Goal: Check status: Check status

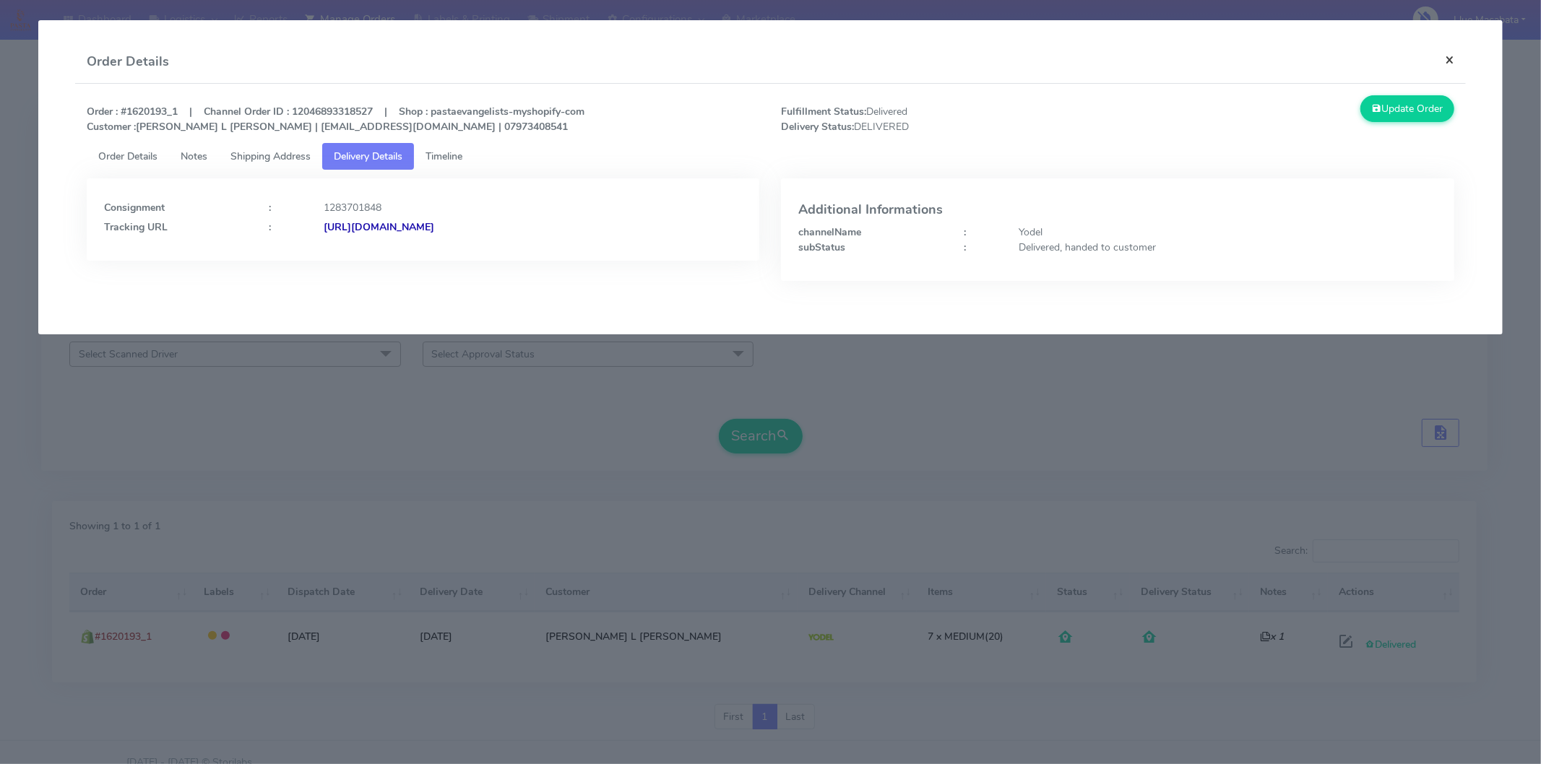
click at [1444, 53] on button "×" at bounding box center [1450, 59] width 33 height 38
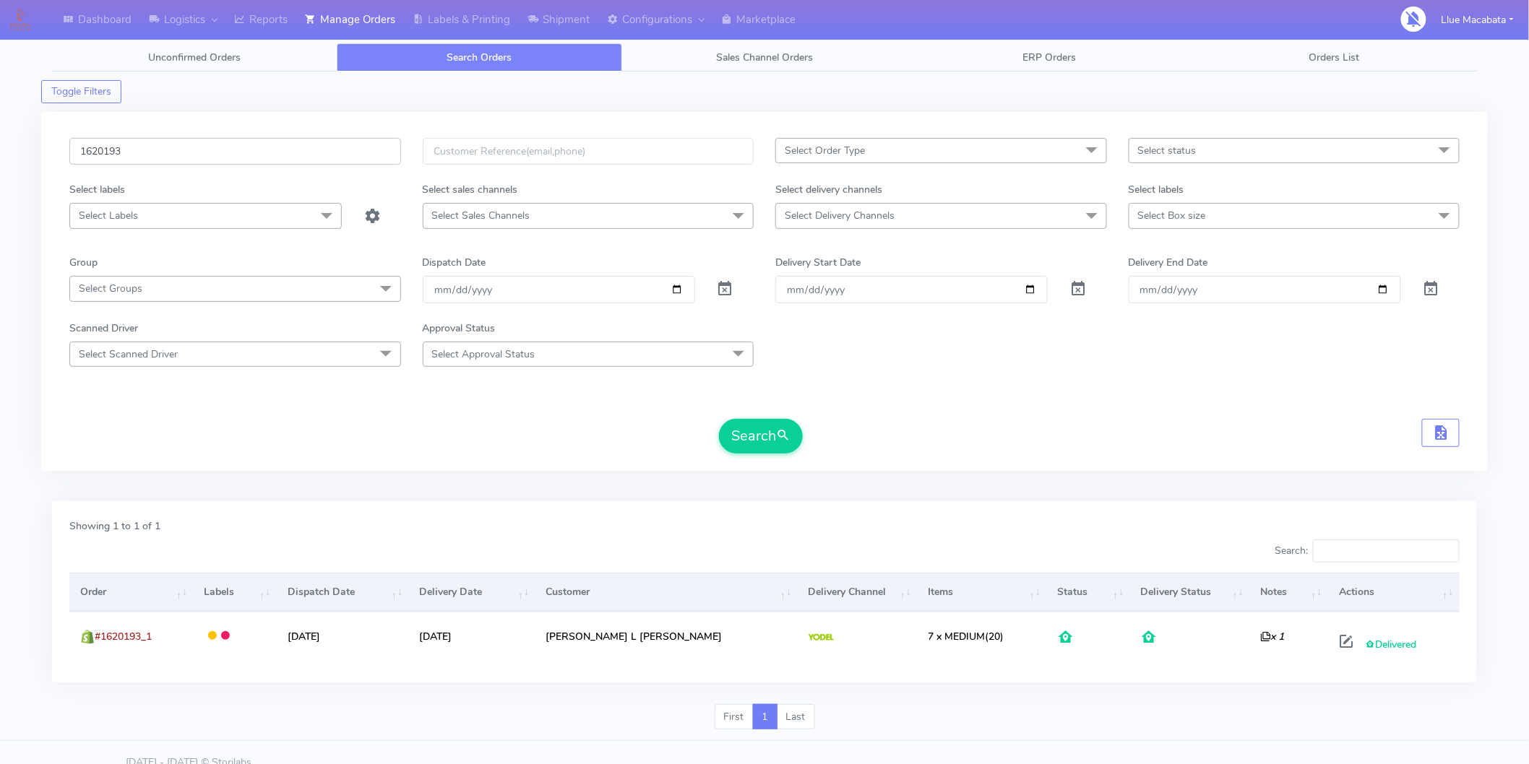
click at [133, 147] on input "1620193" at bounding box center [235, 151] width 332 height 27
paste input "2492"
type input "1622492"
drag, startPoint x: 767, startPoint y: 422, endPoint x: 743, endPoint y: 420, distance: 24.7
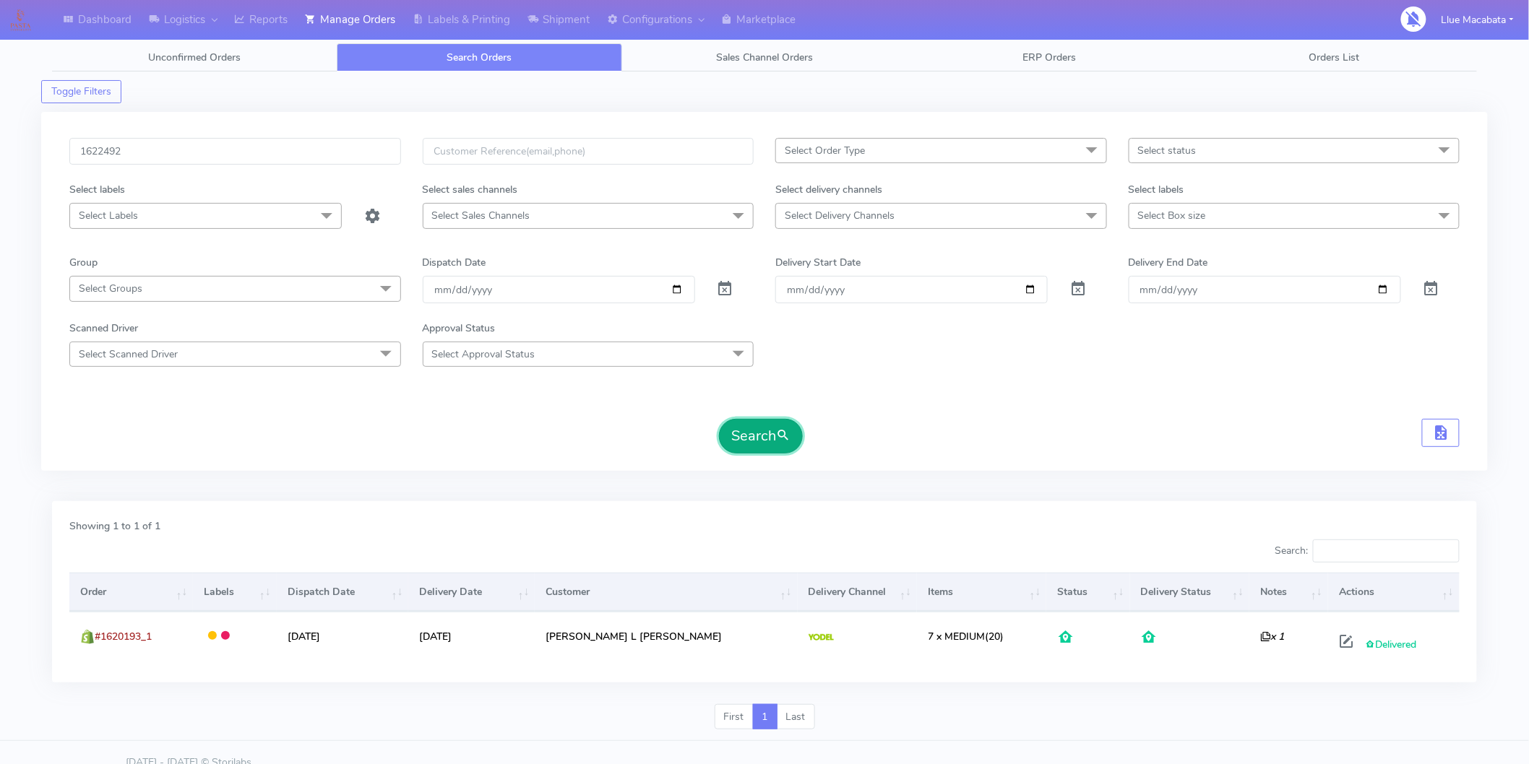
click at [764, 421] on button "Search" at bounding box center [761, 436] width 84 height 35
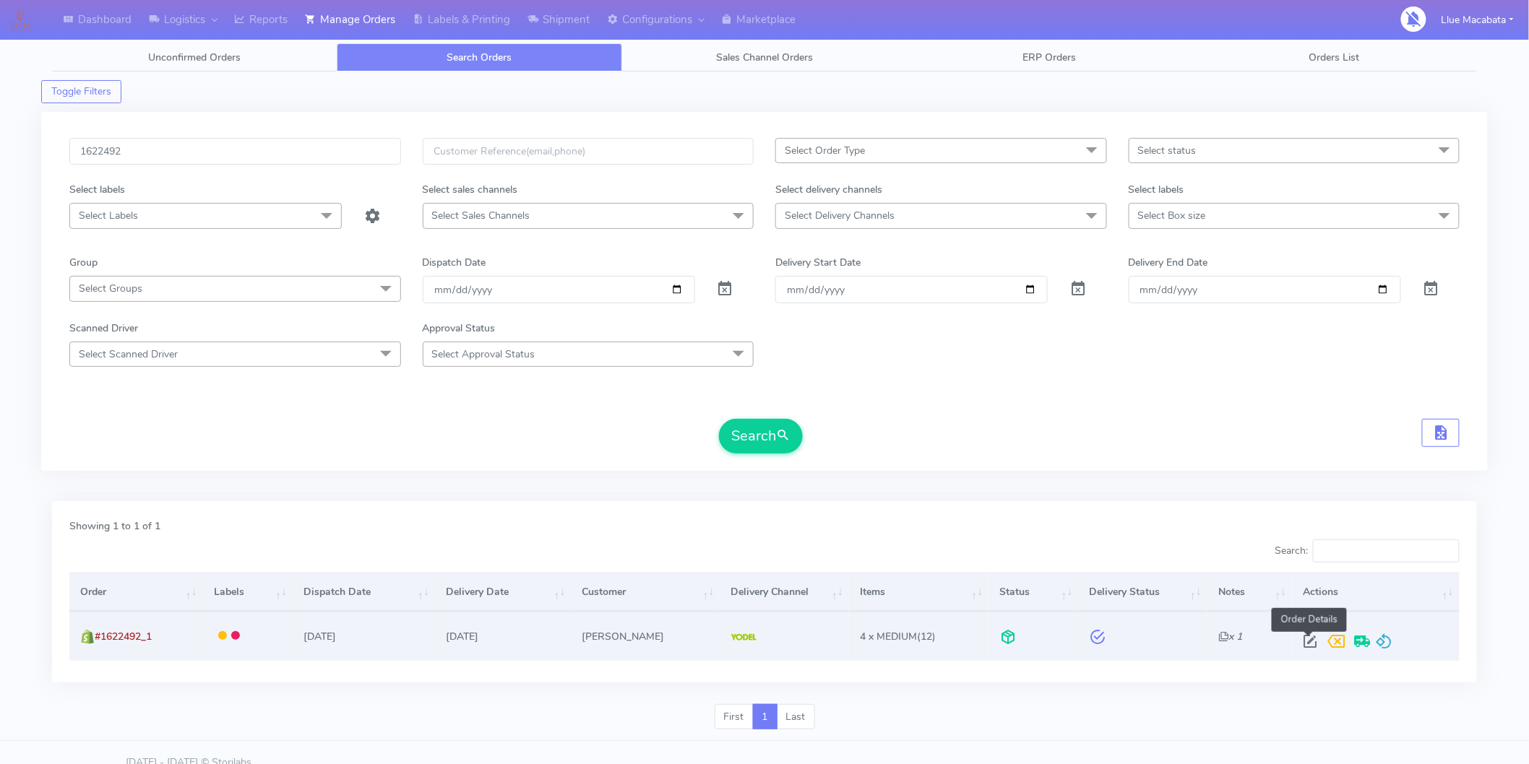
click at [1298, 639] on span at bounding box center [1310, 645] width 26 height 14
select select "5"
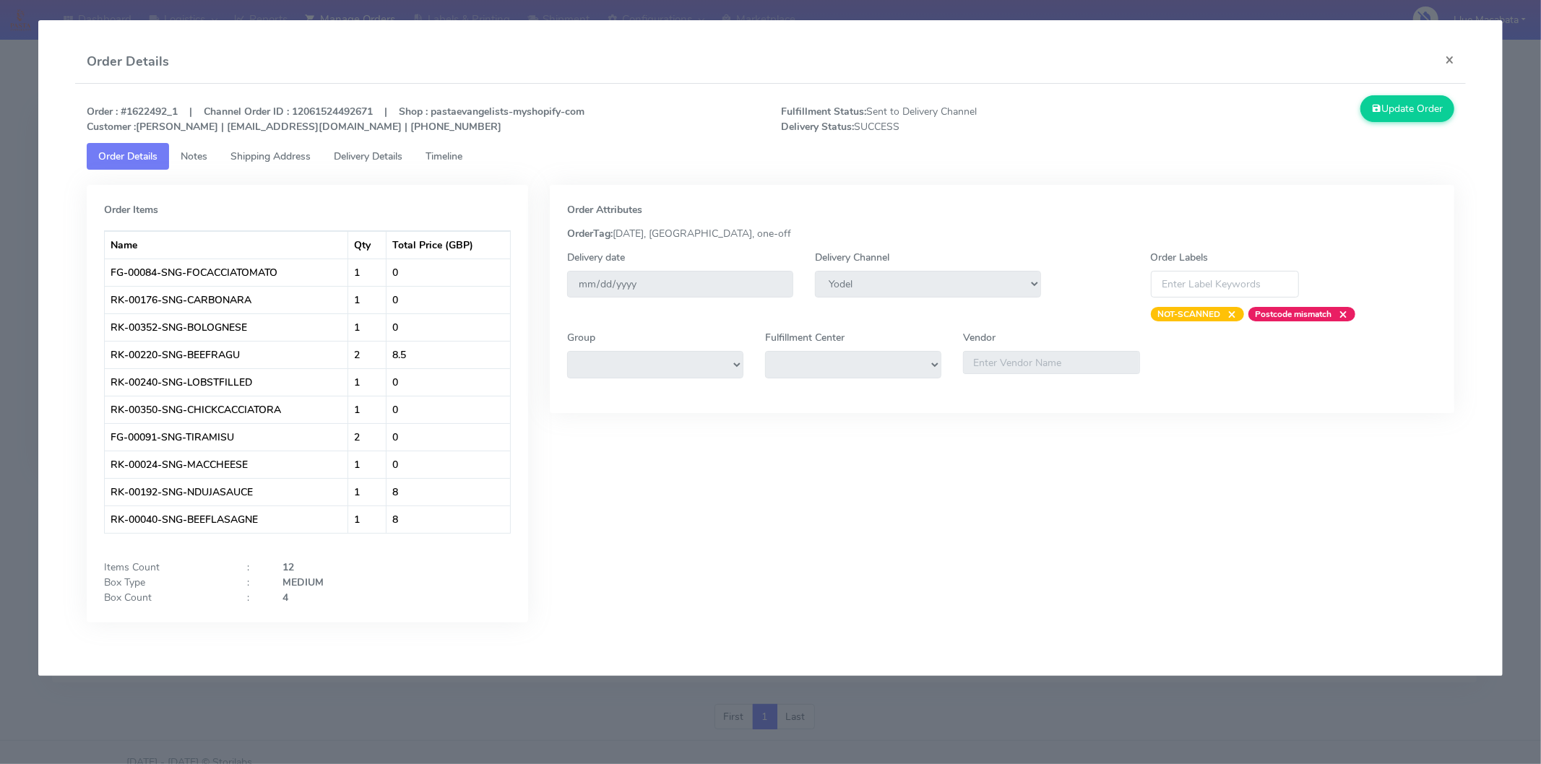
click at [441, 152] on span "Timeline" at bounding box center [444, 157] width 37 height 14
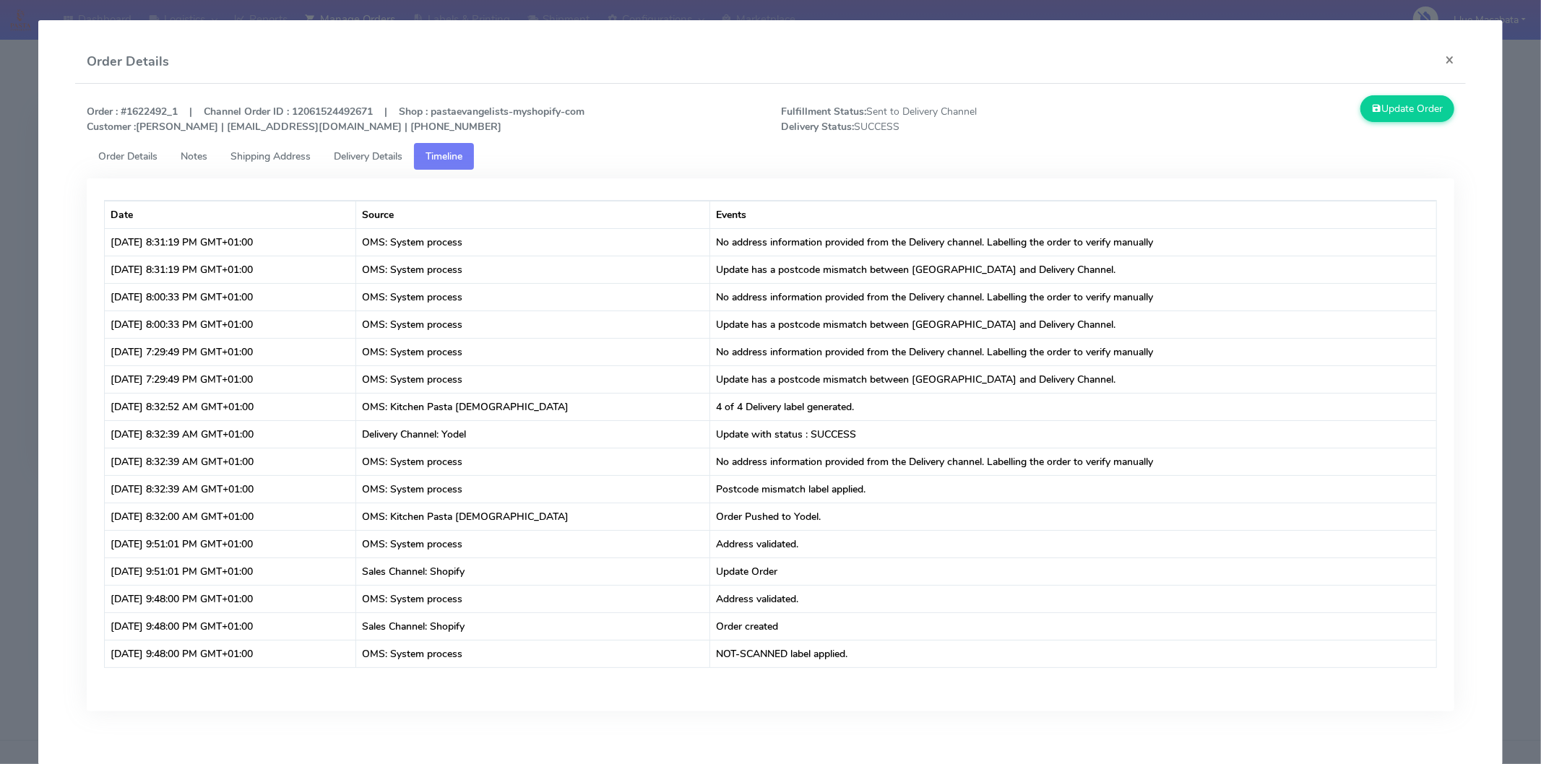
click at [393, 150] on span "Delivery Details" at bounding box center [368, 157] width 69 height 14
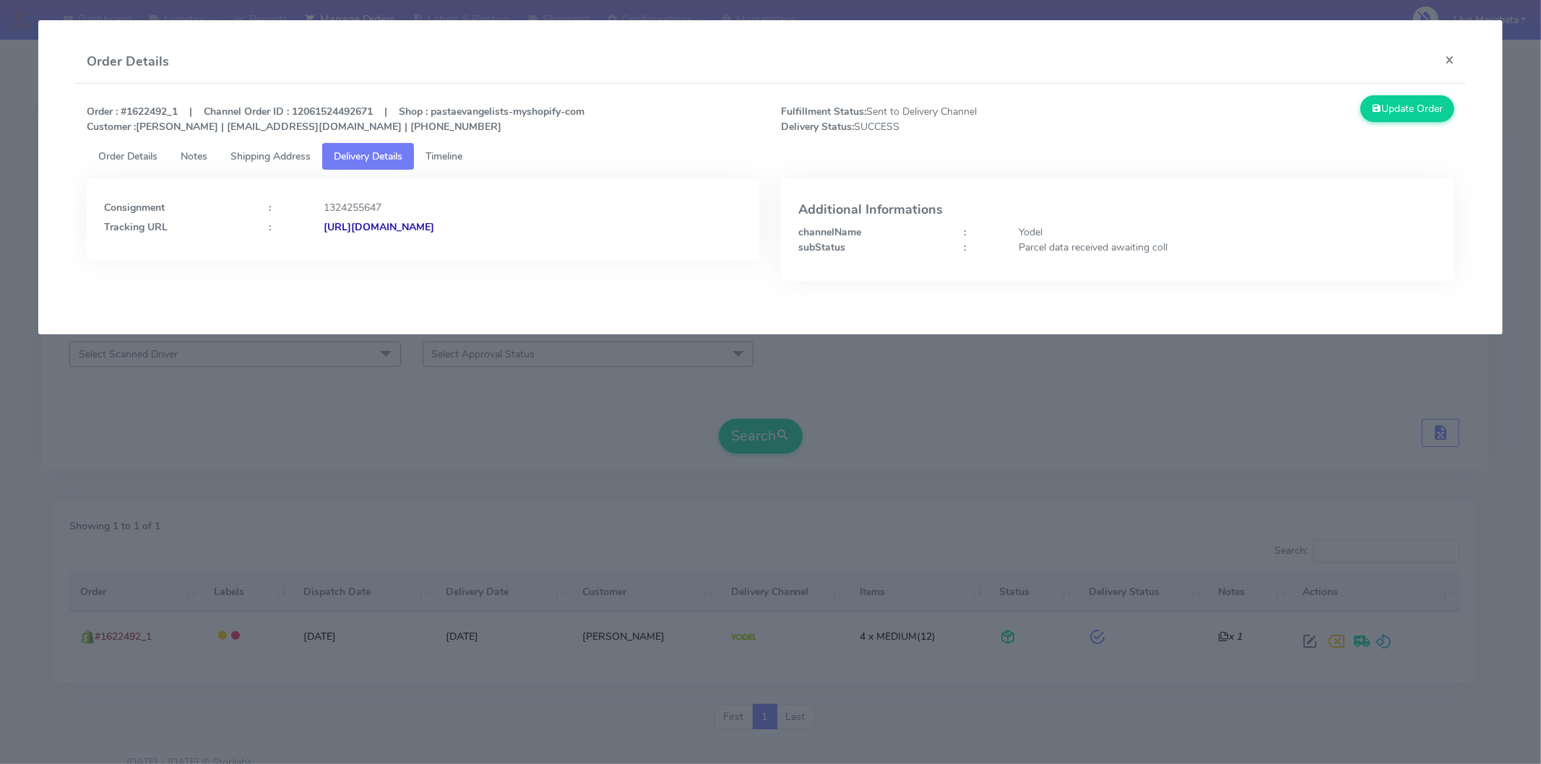
click at [434, 223] on strong "[URL][DOMAIN_NAME]" at bounding box center [379, 227] width 111 height 14
click at [446, 160] on span "Timeline" at bounding box center [444, 157] width 37 height 14
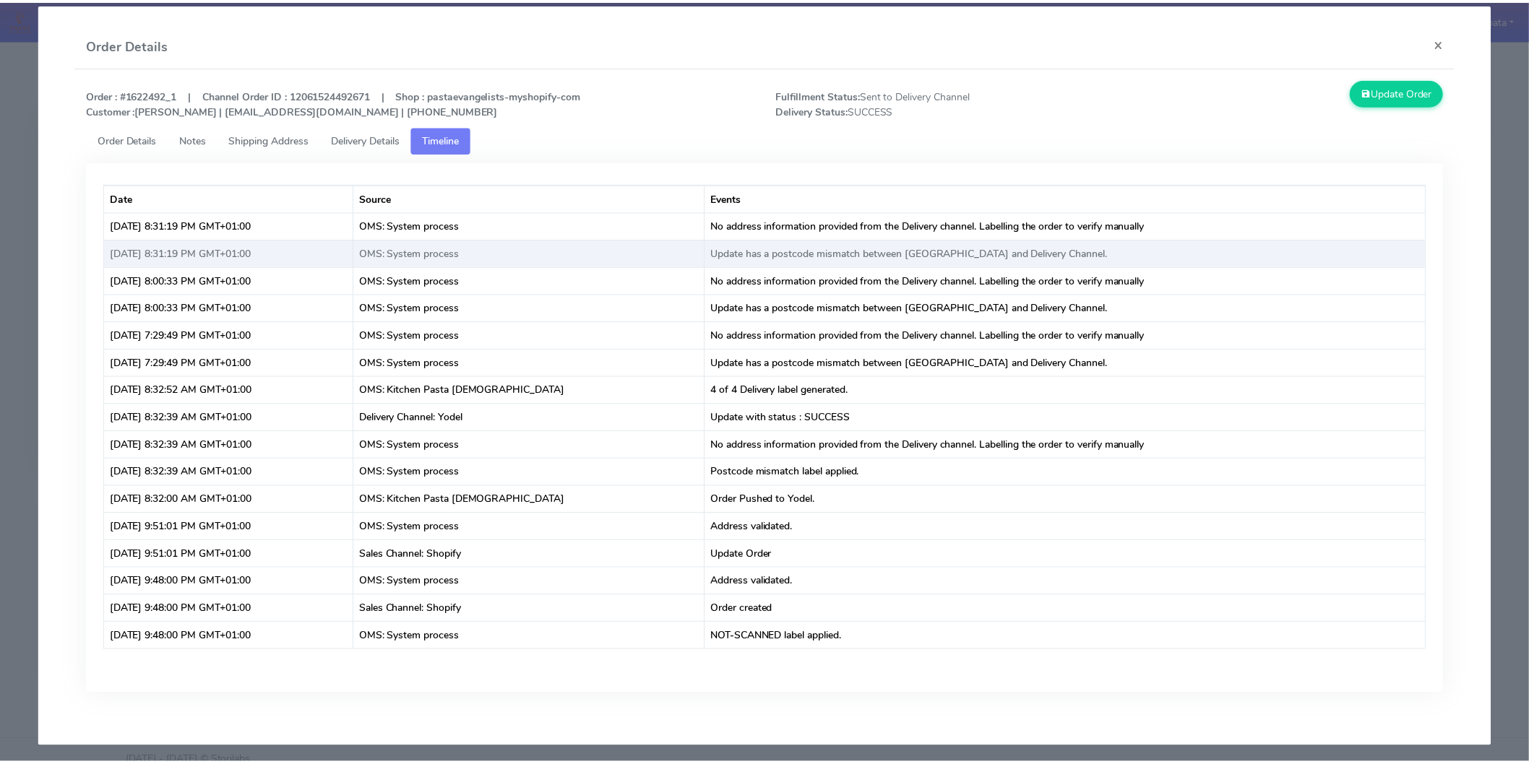
scroll to position [22, 0]
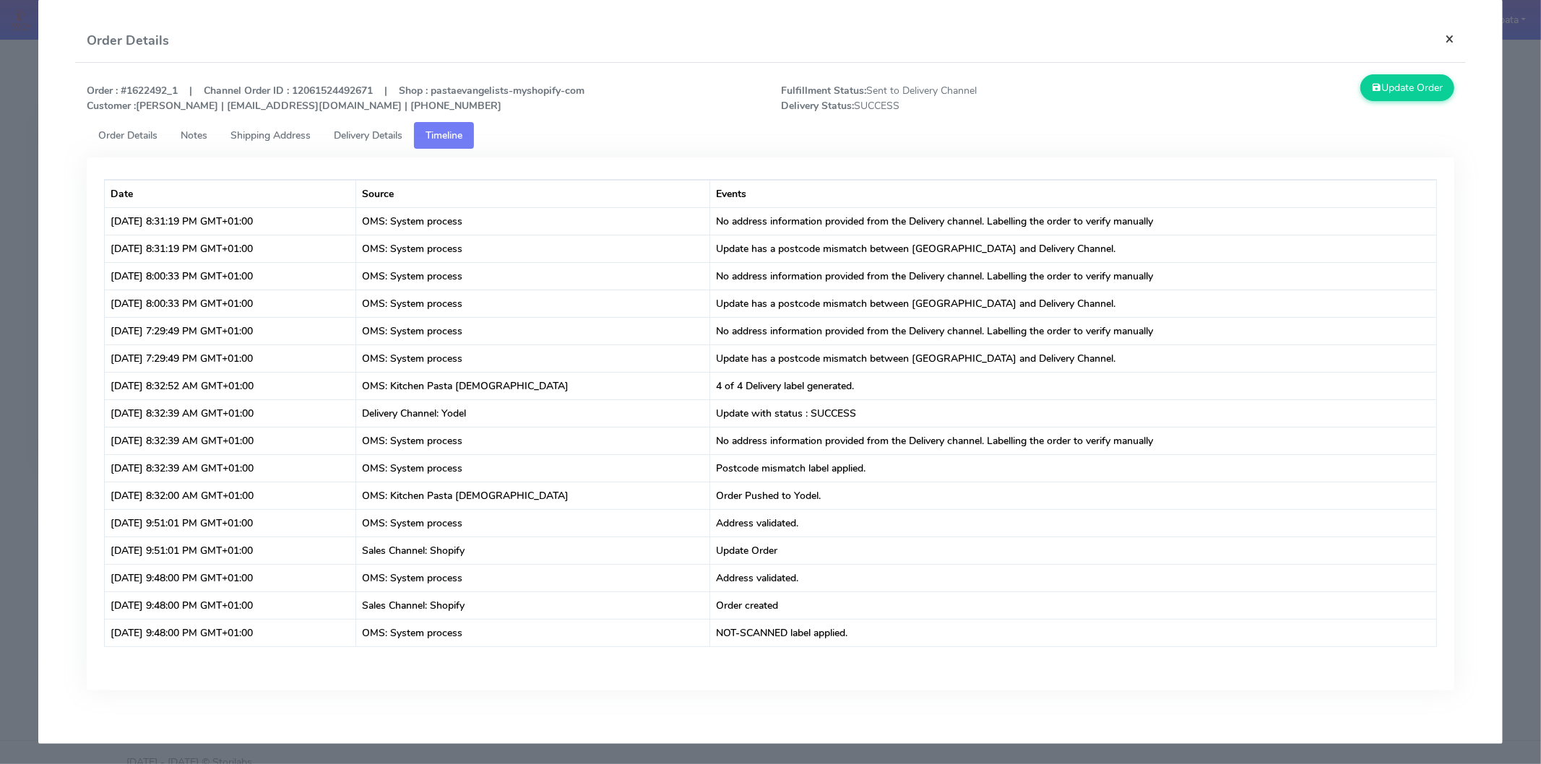
drag, startPoint x: 1444, startPoint y: 36, endPoint x: 1129, endPoint y: 34, distance: 314.3
click at [1443, 36] on button "×" at bounding box center [1450, 39] width 33 height 38
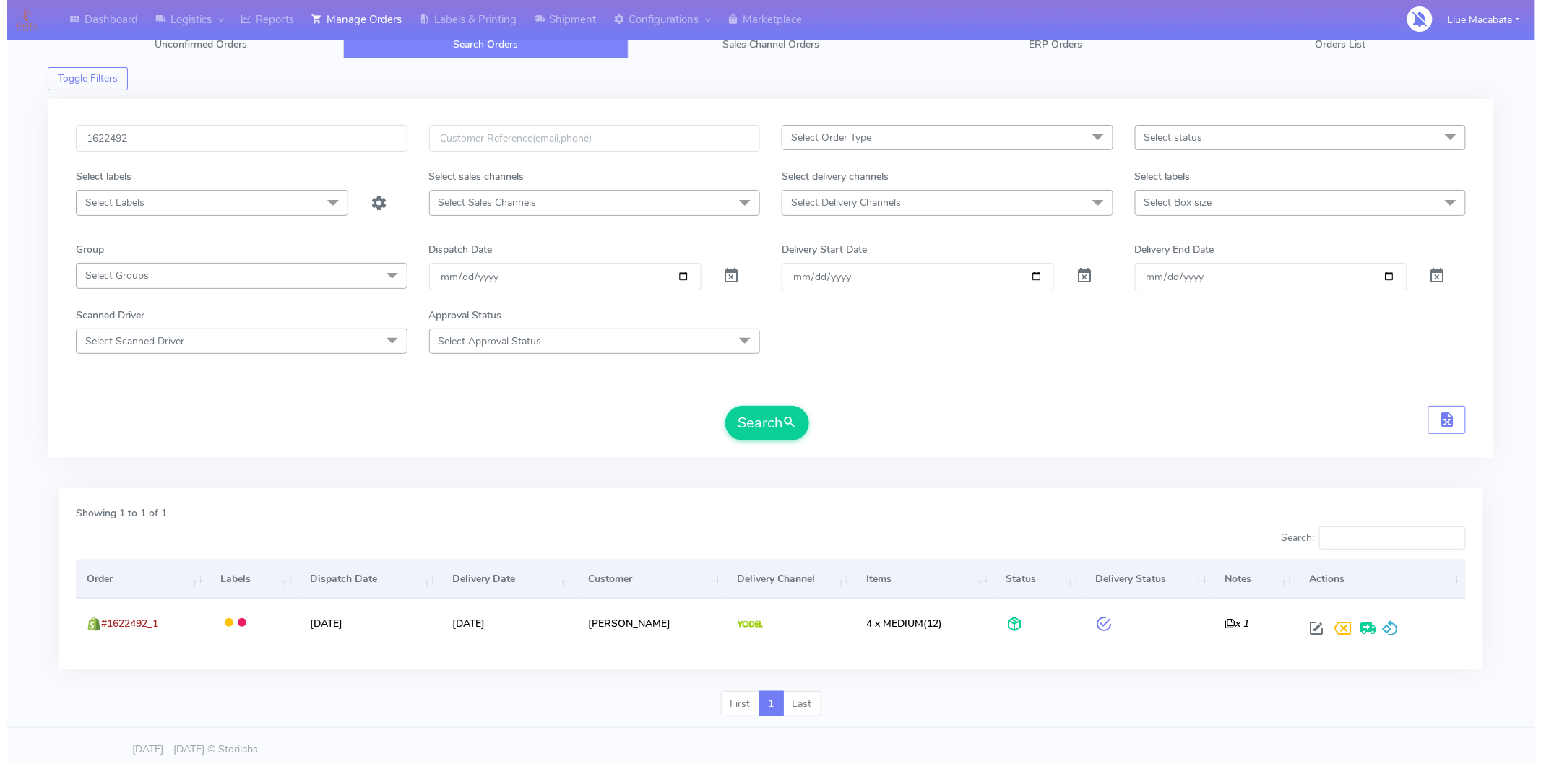
scroll to position [20, 0]
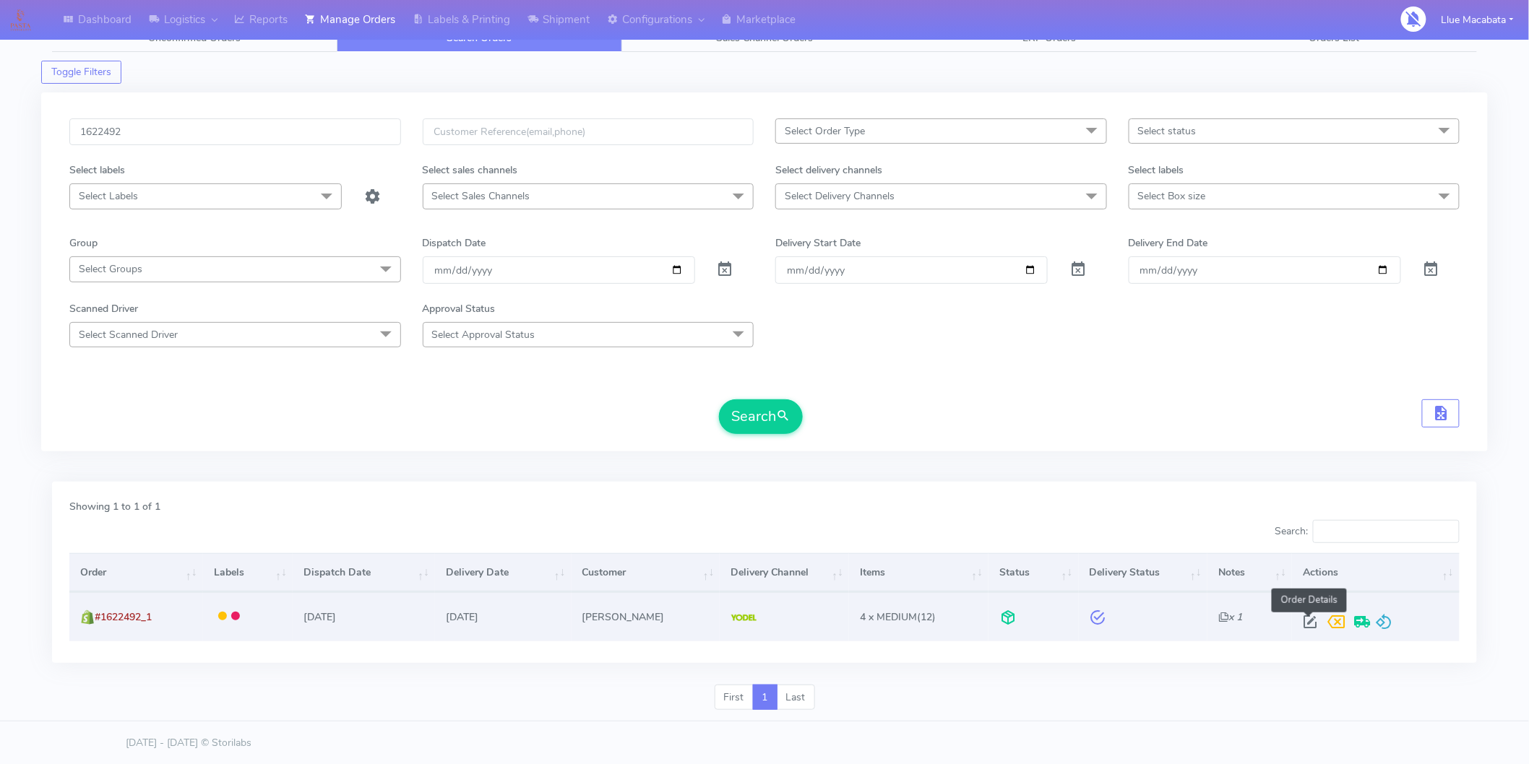
click at [1312, 621] on span at bounding box center [1310, 626] width 26 height 14
select select "5"
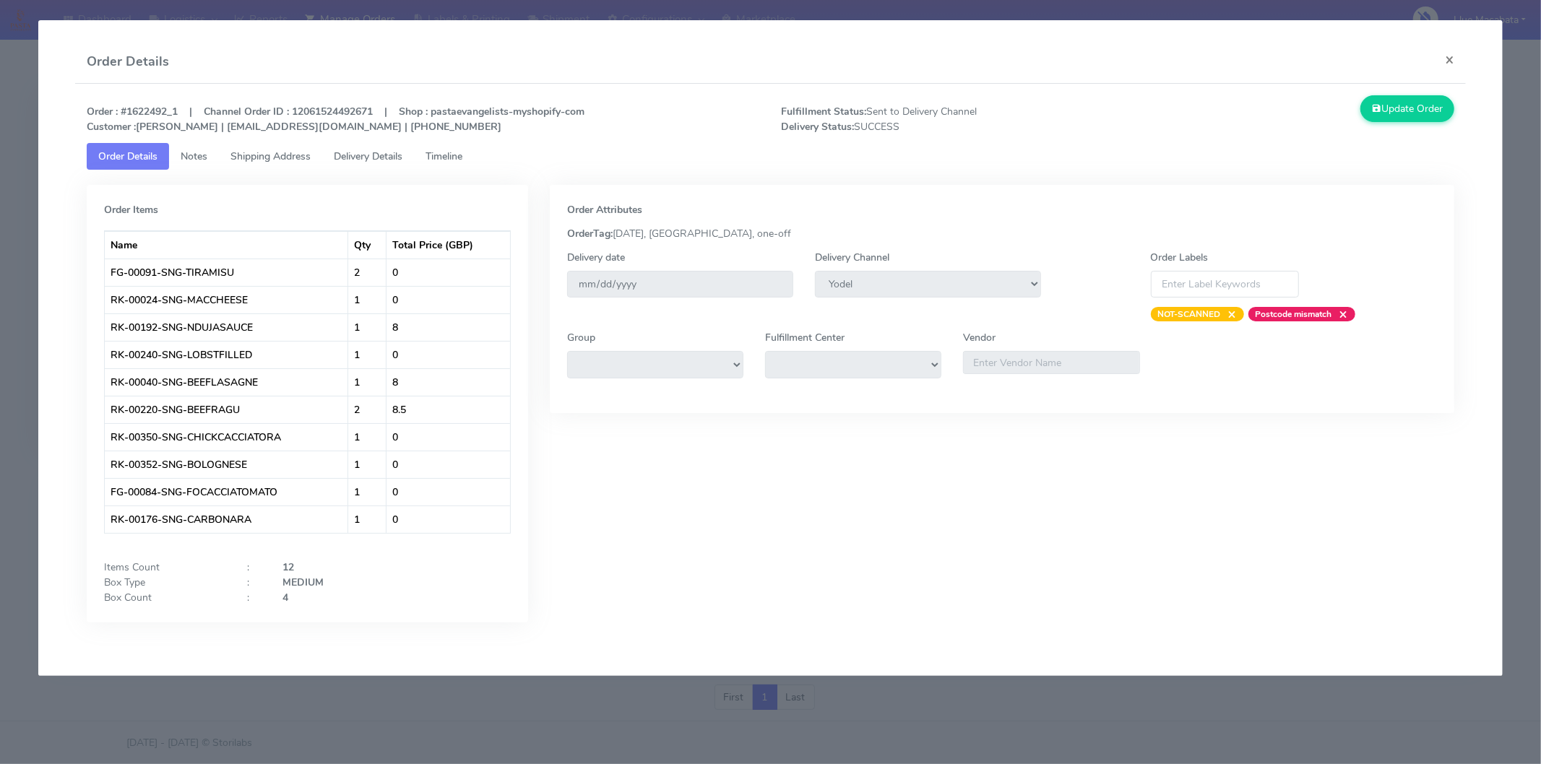
click at [448, 155] on span "Timeline" at bounding box center [444, 157] width 37 height 14
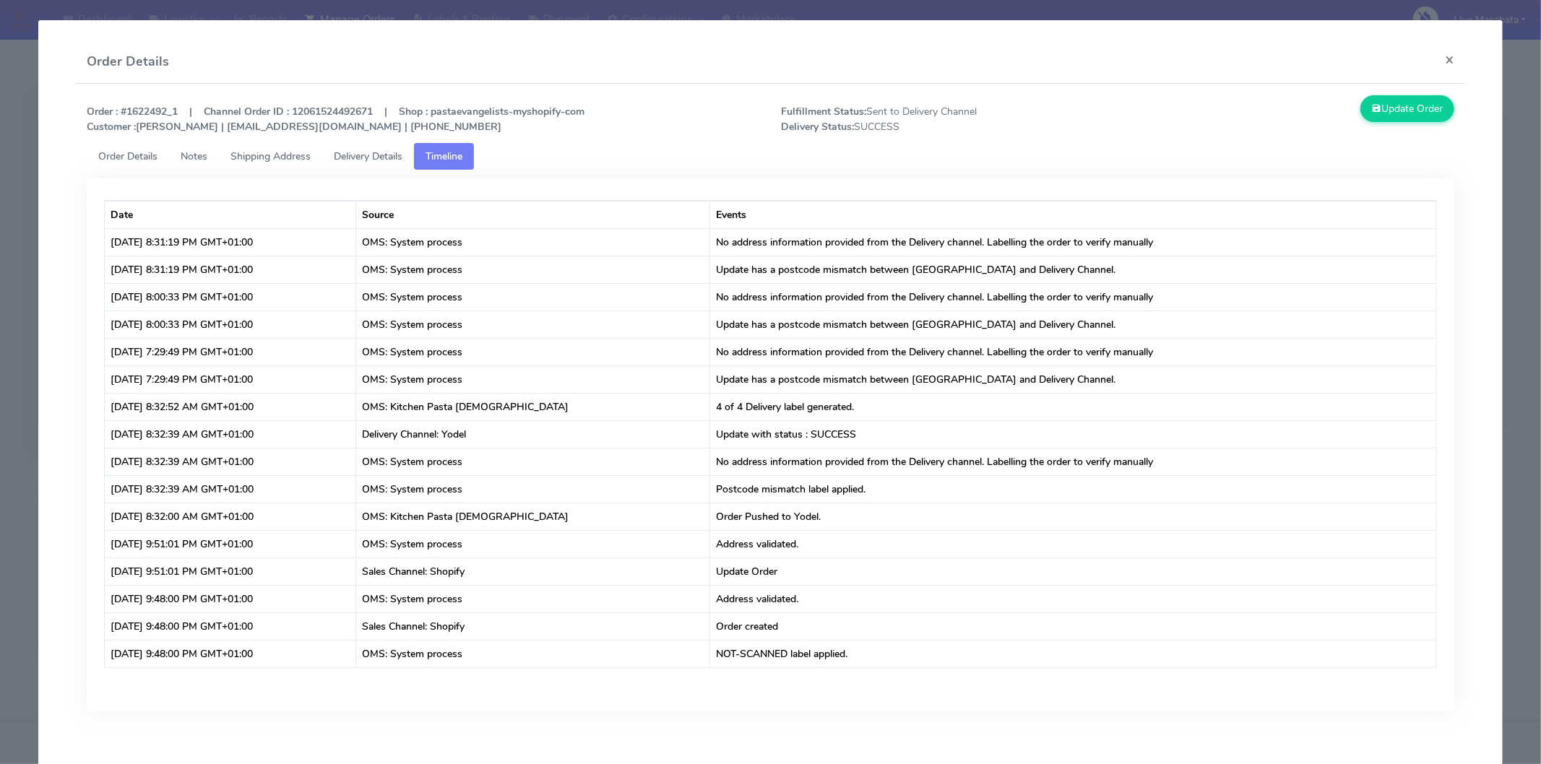
click at [392, 155] on span "Delivery Details" at bounding box center [368, 157] width 69 height 14
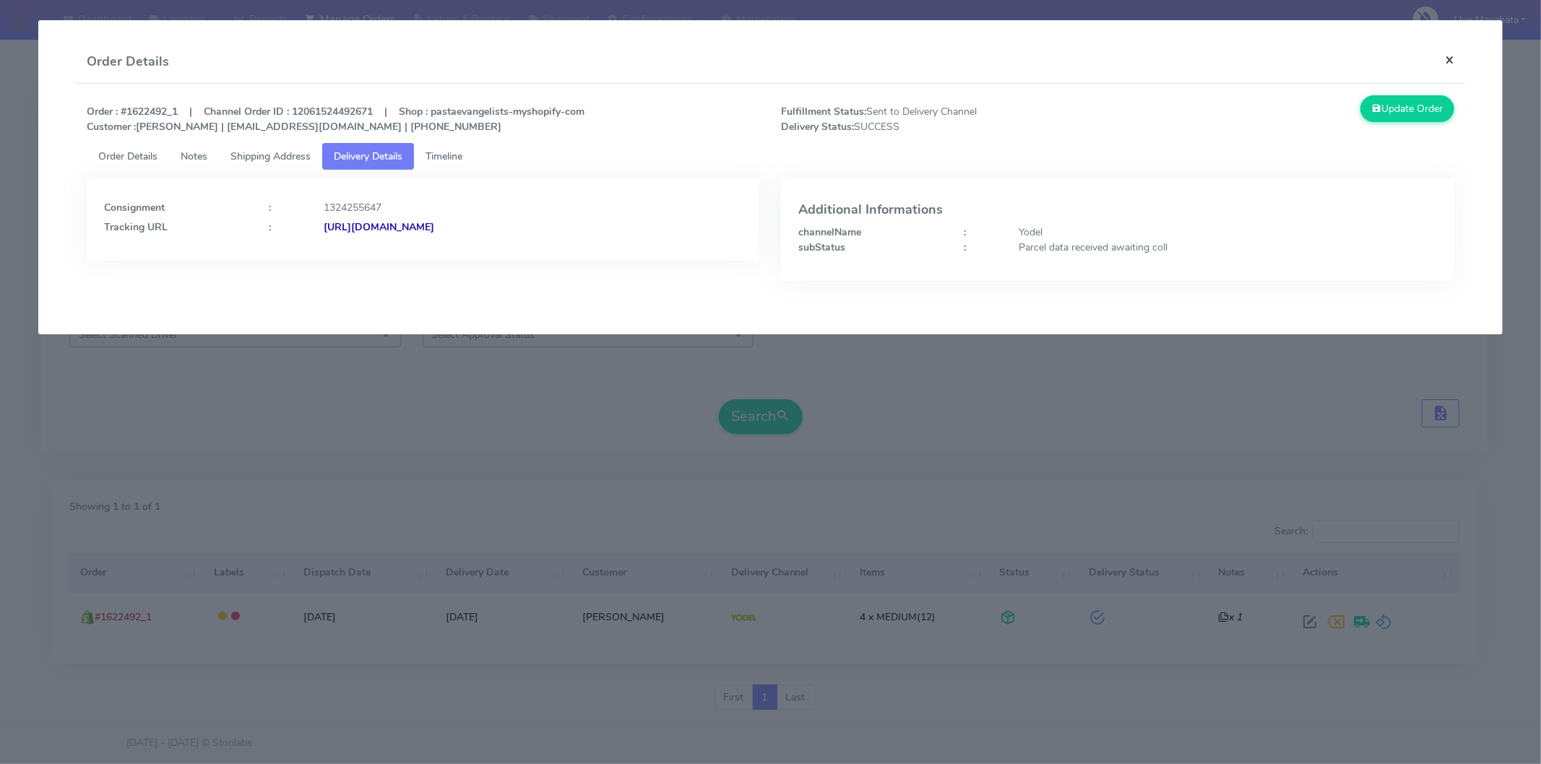
click at [1444, 55] on button "×" at bounding box center [1450, 59] width 33 height 38
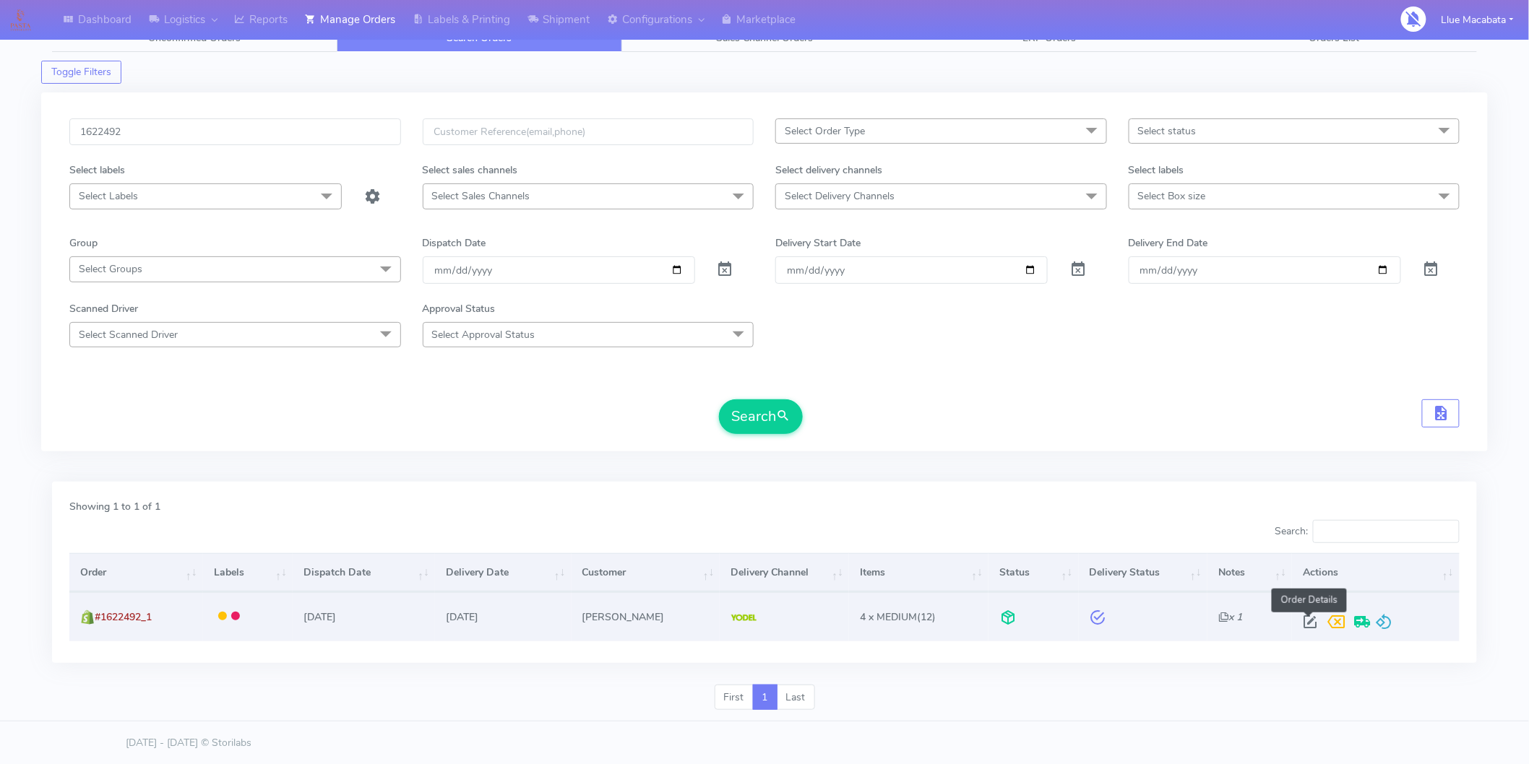
click at [1305, 622] on span at bounding box center [1310, 626] width 26 height 14
select select "5"
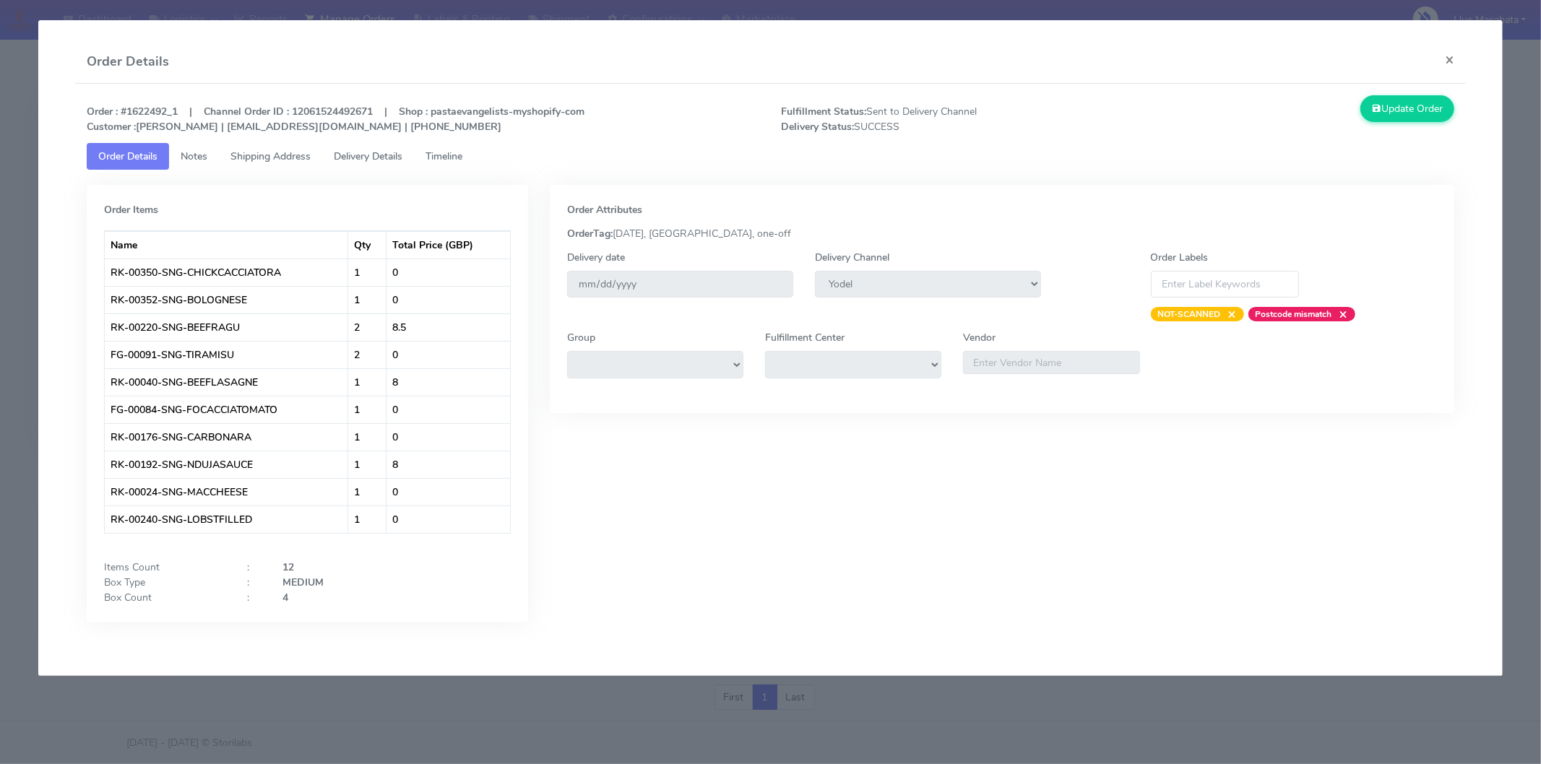
drag, startPoint x: 454, startPoint y: 155, endPoint x: 428, endPoint y: 150, distance: 25.8
click at [456, 155] on span "Timeline" at bounding box center [444, 157] width 37 height 14
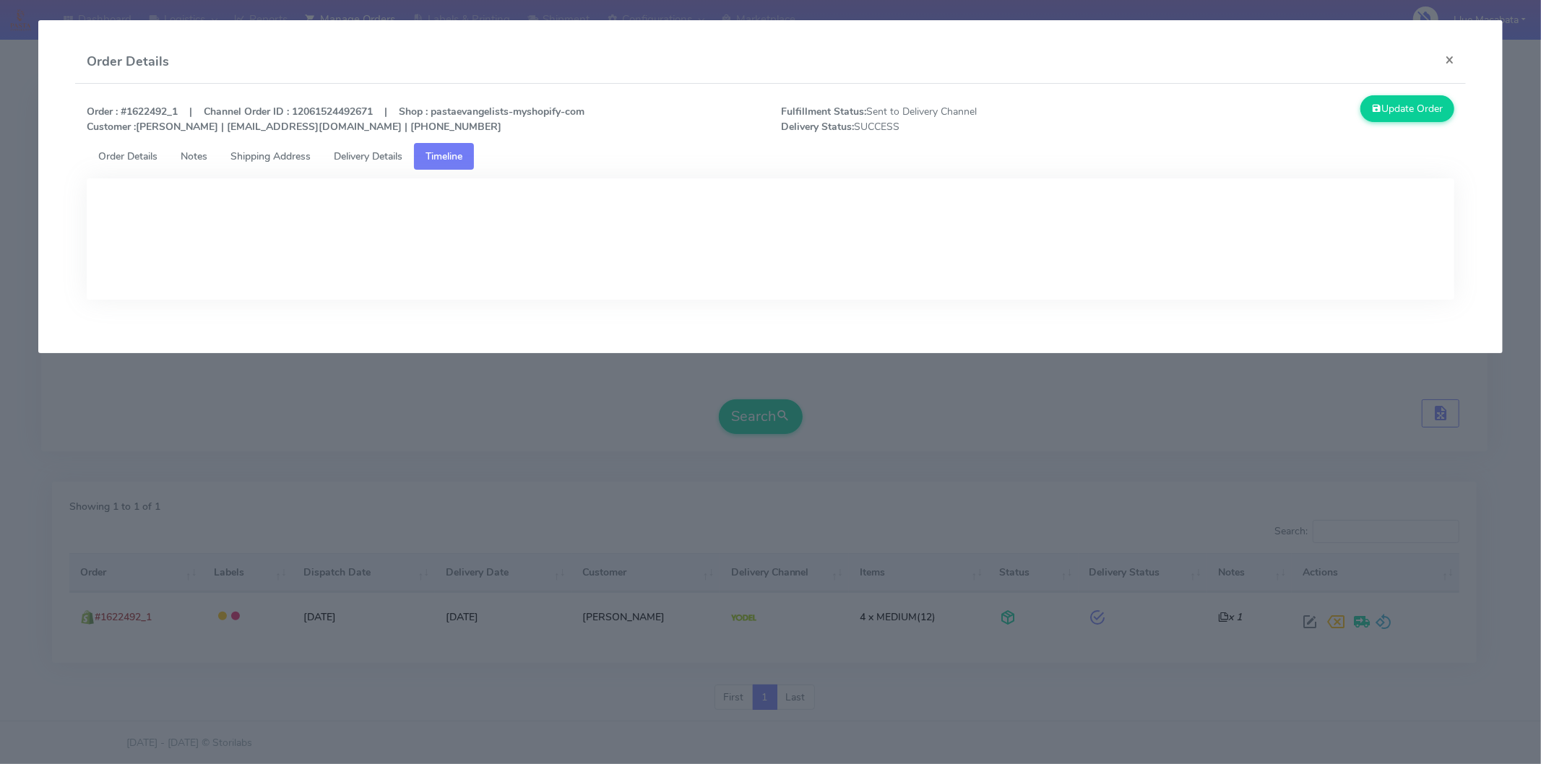
click at [364, 150] on span "Delivery Details" at bounding box center [368, 157] width 69 height 14
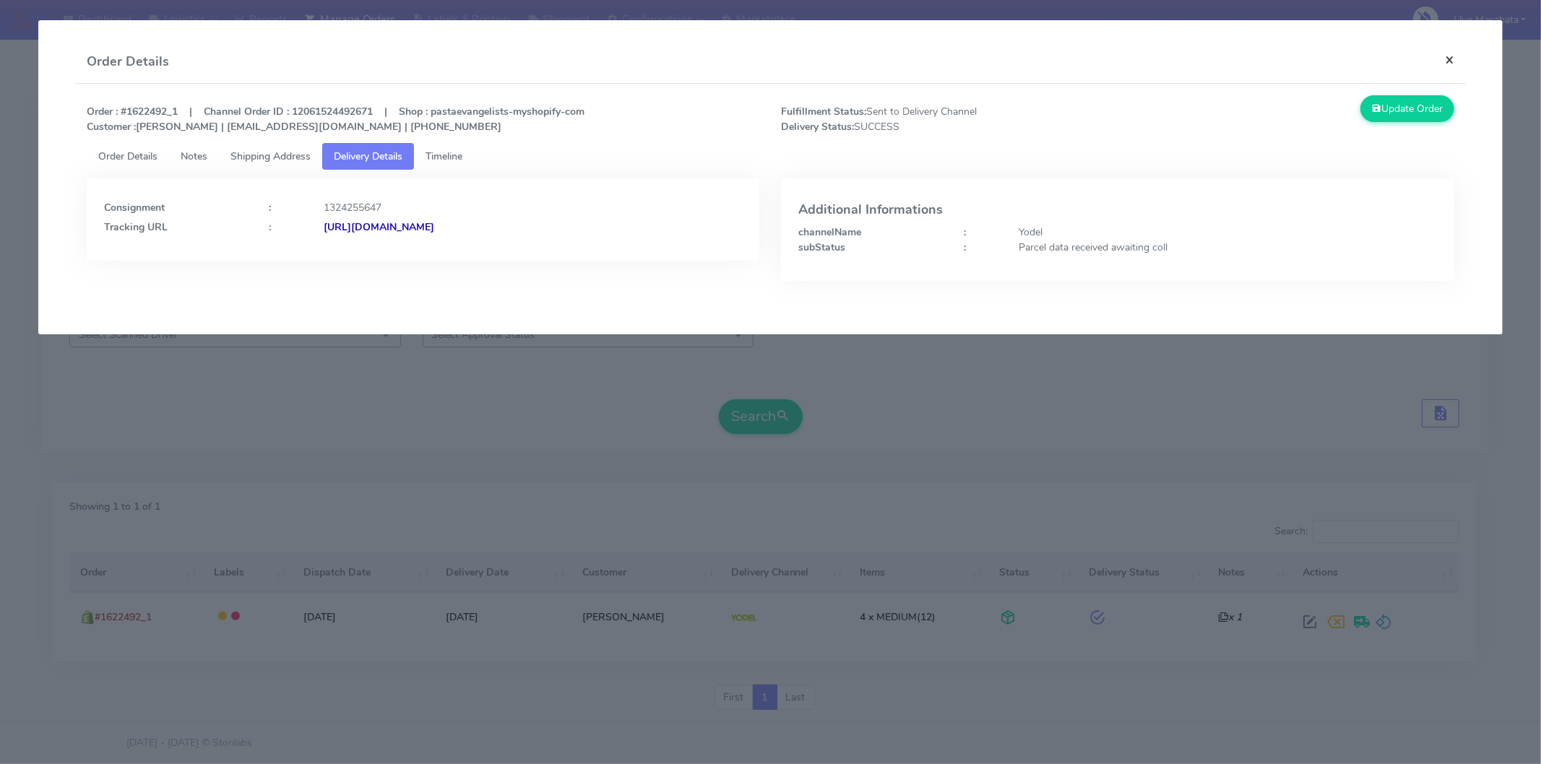
click at [1445, 56] on button "×" at bounding box center [1450, 59] width 33 height 38
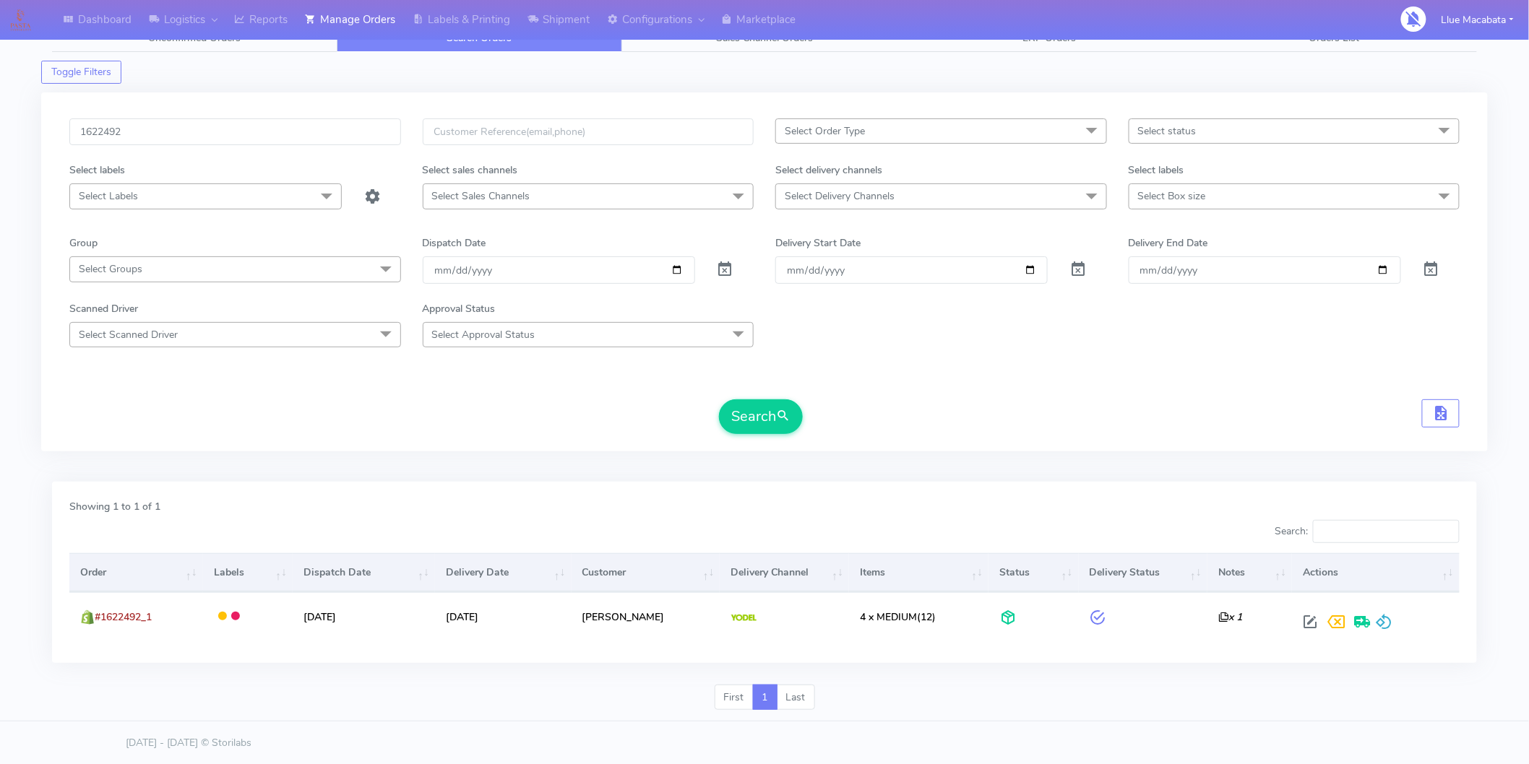
click at [1126, 336] on div "Scanned Driver Select Scanned Driver Select All Test Driver [PERSON_NAME] Abdul…" at bounding box center [765, 324] width 1412 height 46
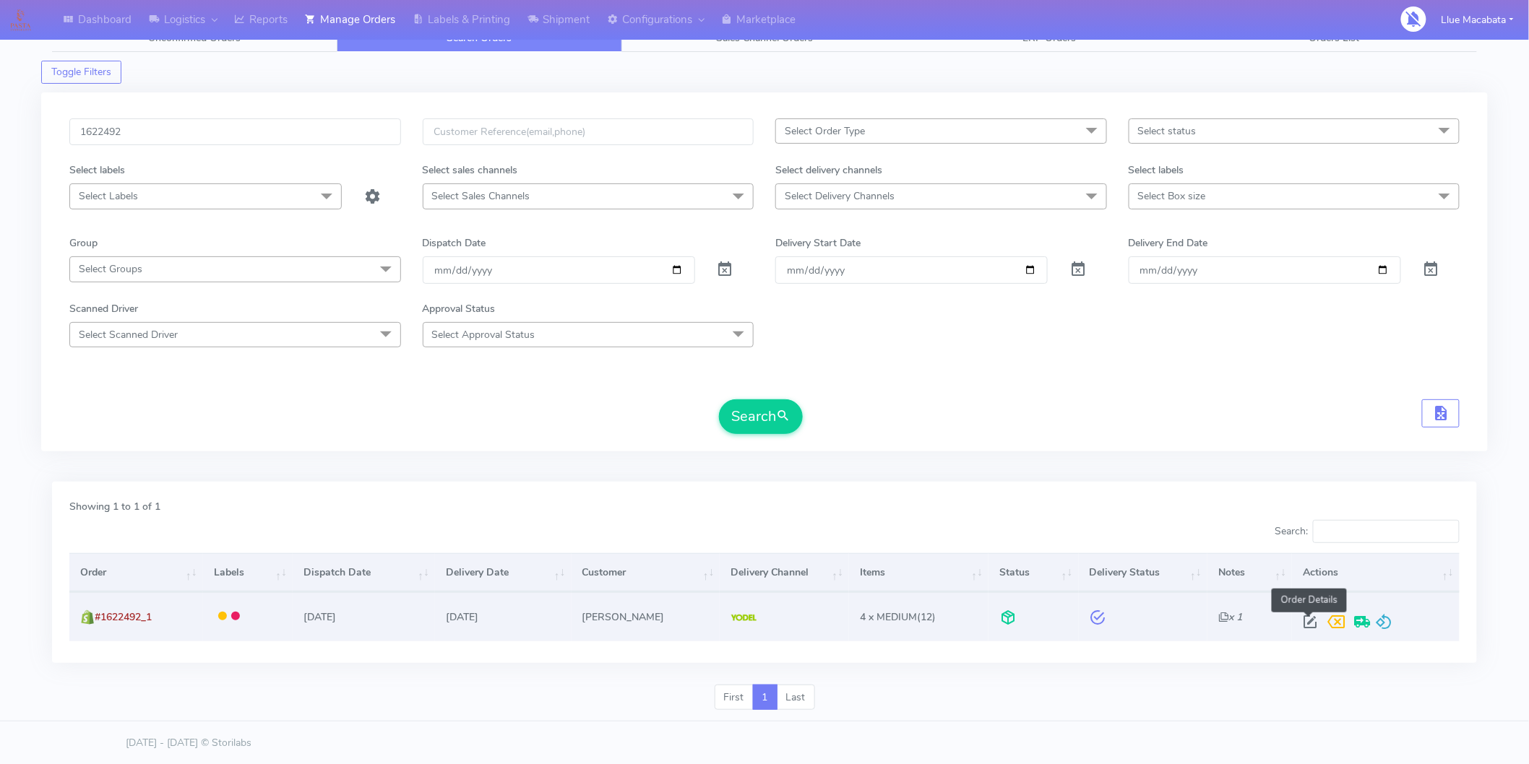
click at [1304, 619] on span at bounding box center [1310, 626] width 26 height 14
select select "5"
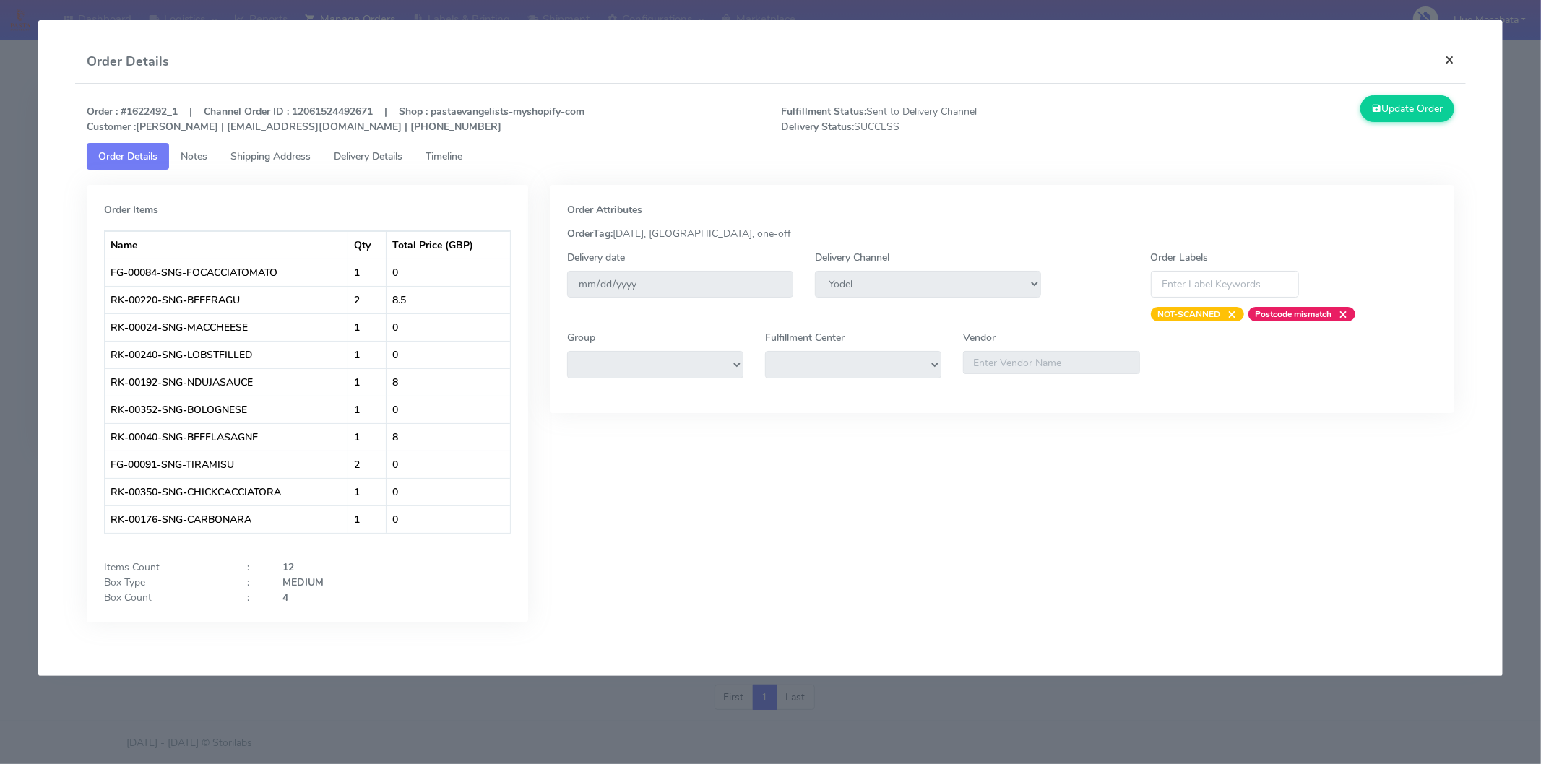
click at [1446, 61] on button "×" at bounding box center [1450, 59] width 33 height 38
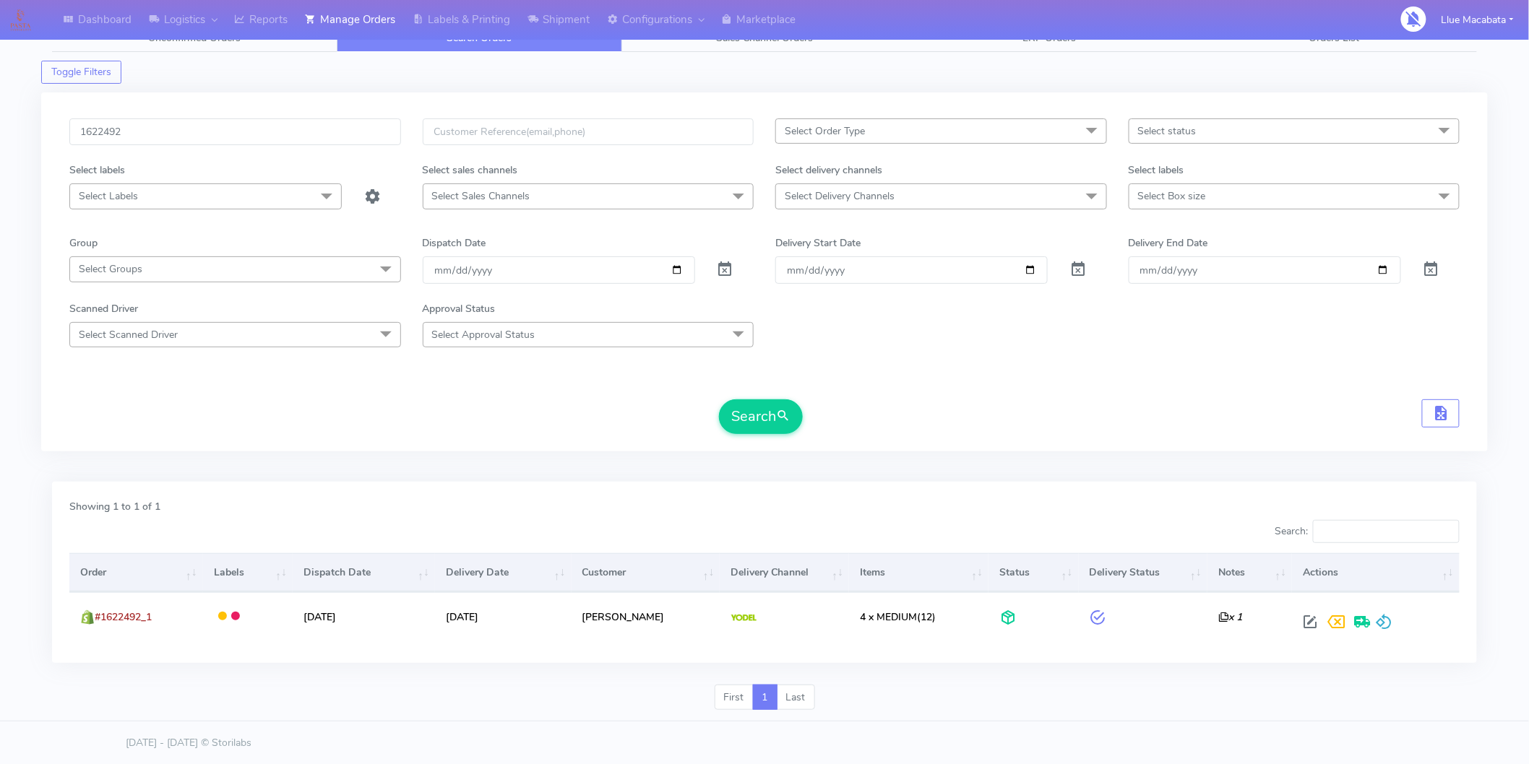
drag, startPoint x: 887, startPoint y: 361, endPoint x: 895, endPoint y: 361, distance: 7.9
click at [887, 361] on form "1622492 Select Order Type Select All MEALS ATAVI One Off Pasta Club Gift Kit Ev…" at bounding box center [764, 276] width 1390 height 316
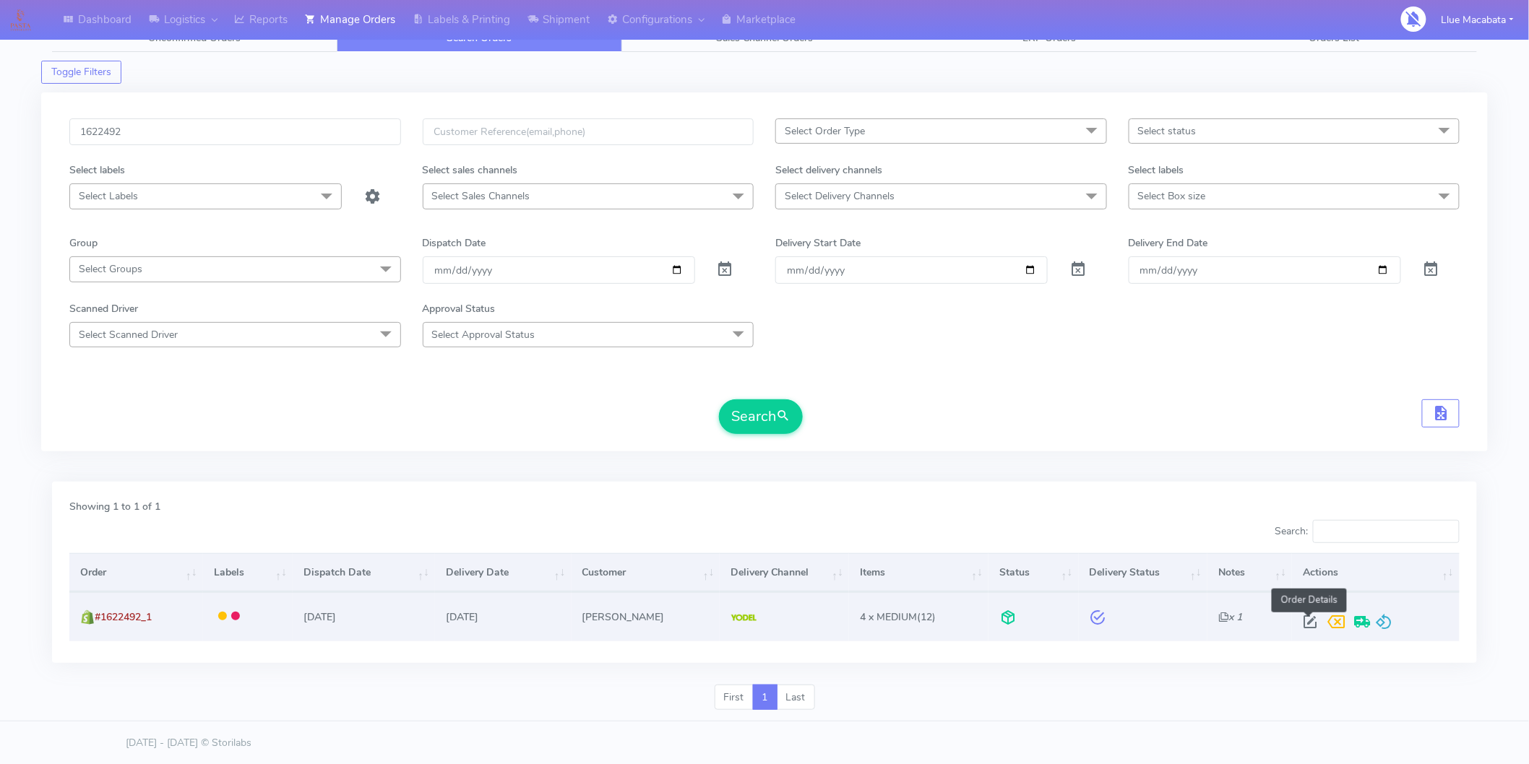
click at [1298, 623] on span at bounding box center [1310, 626] width 26 height 14
select select "5"
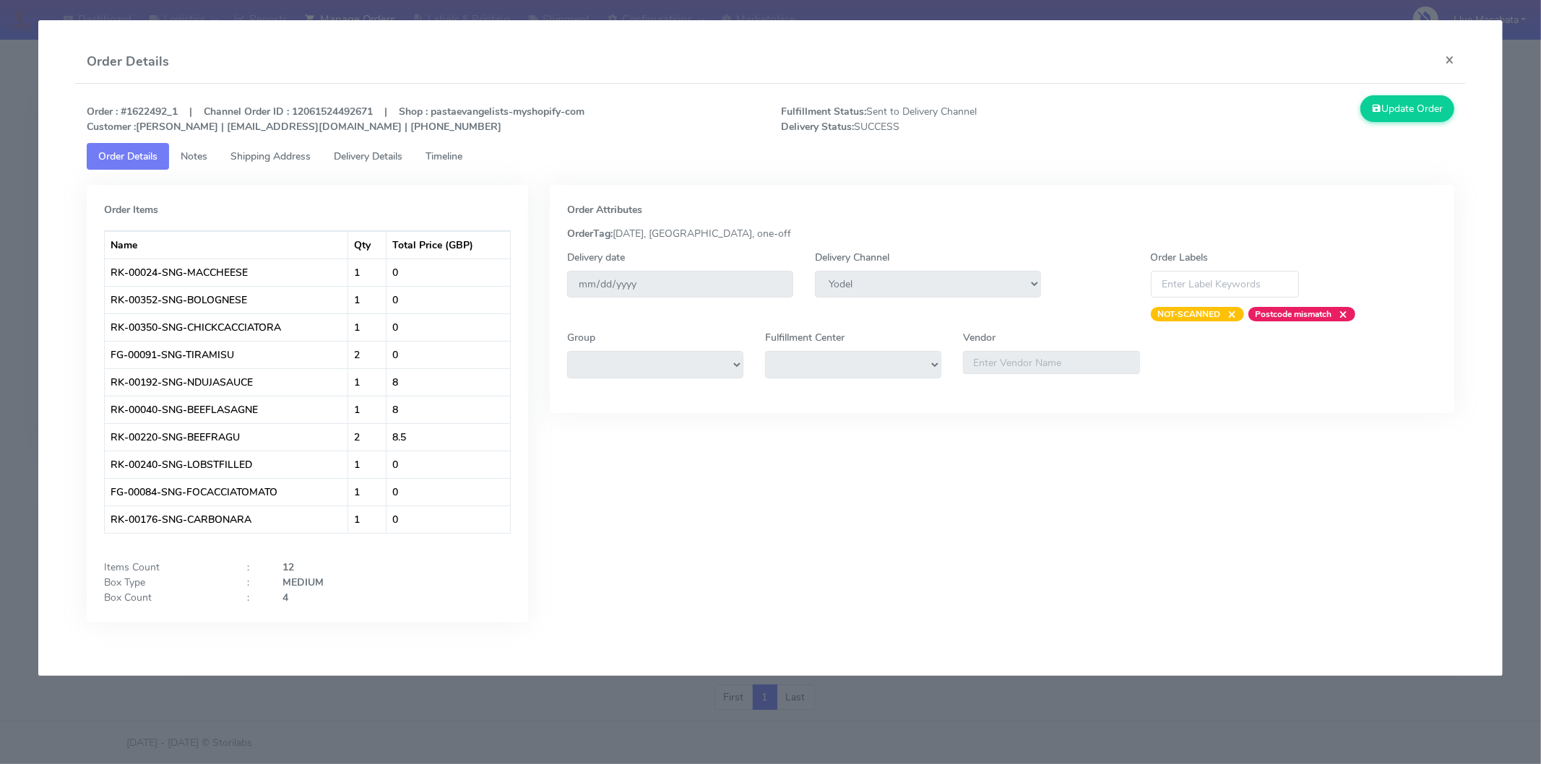
click at [457, 155] on span "Timeline" at bounding box center [444, 157] width 37 height 14
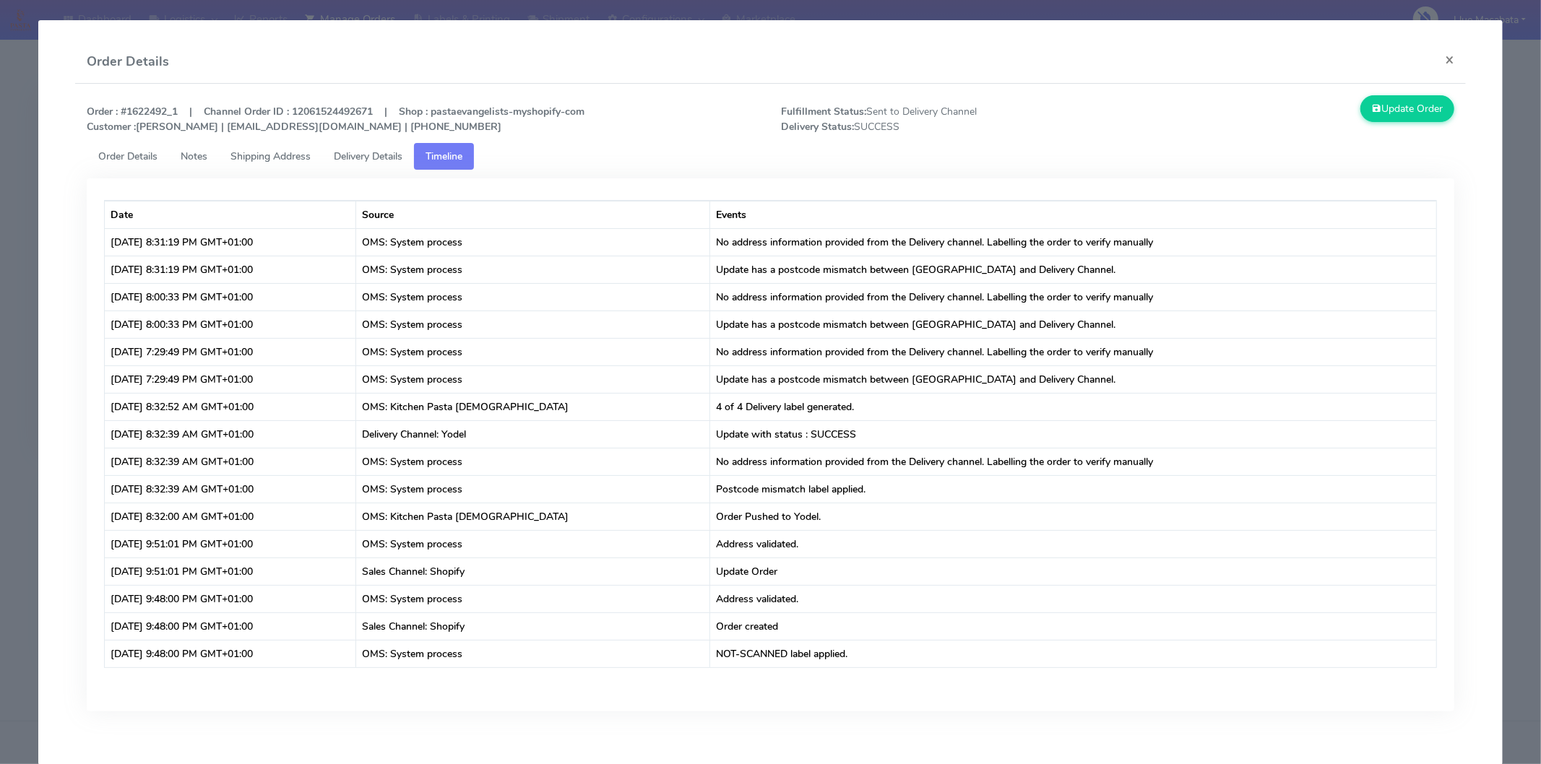
click at [385, 154] on span "Delivery Details" at bounding box center [368, 157] width 69 height 14
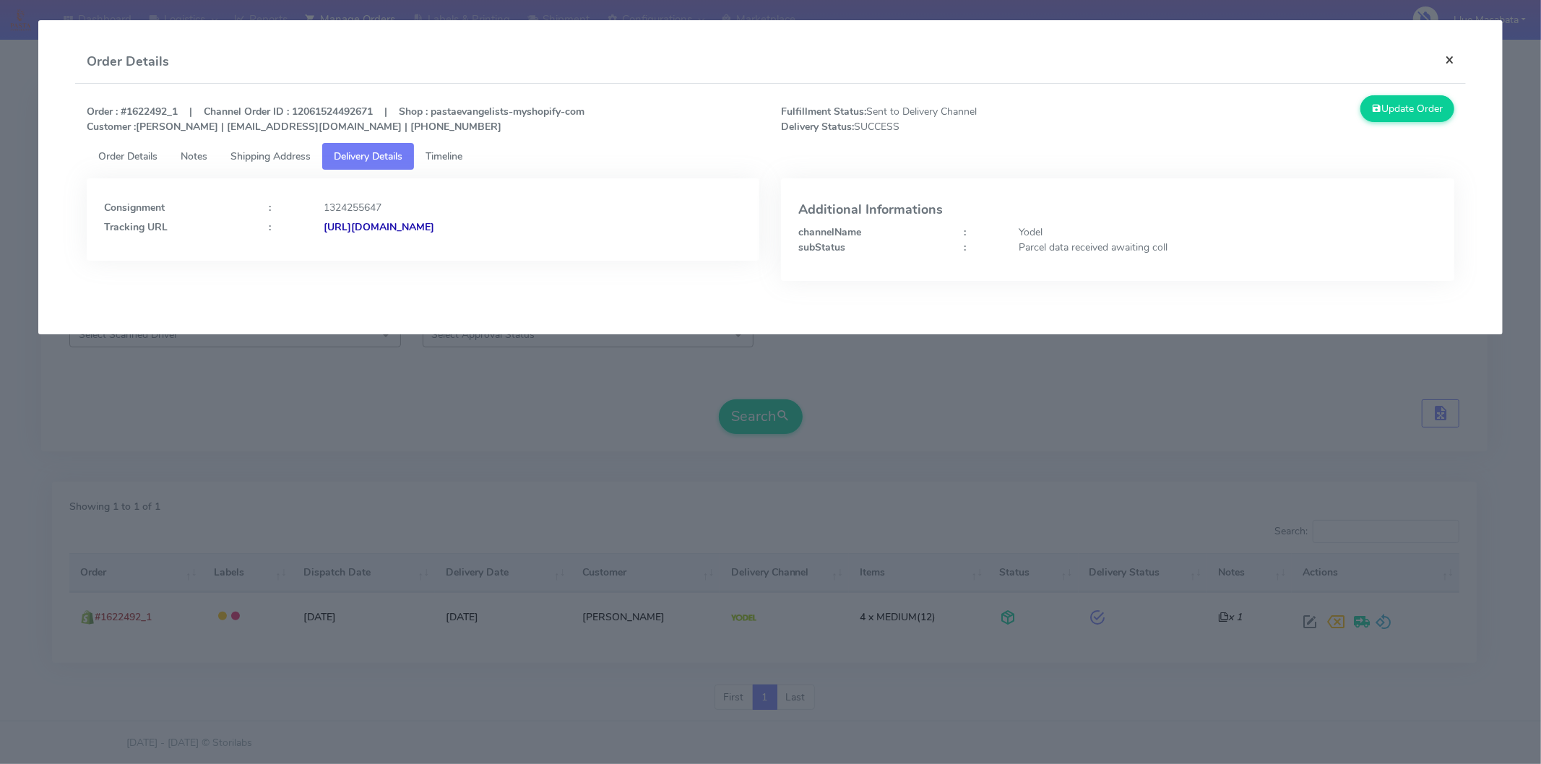
click at [1447, 61] on button "×" at bounding box center [1450, 59] width 33 height 38
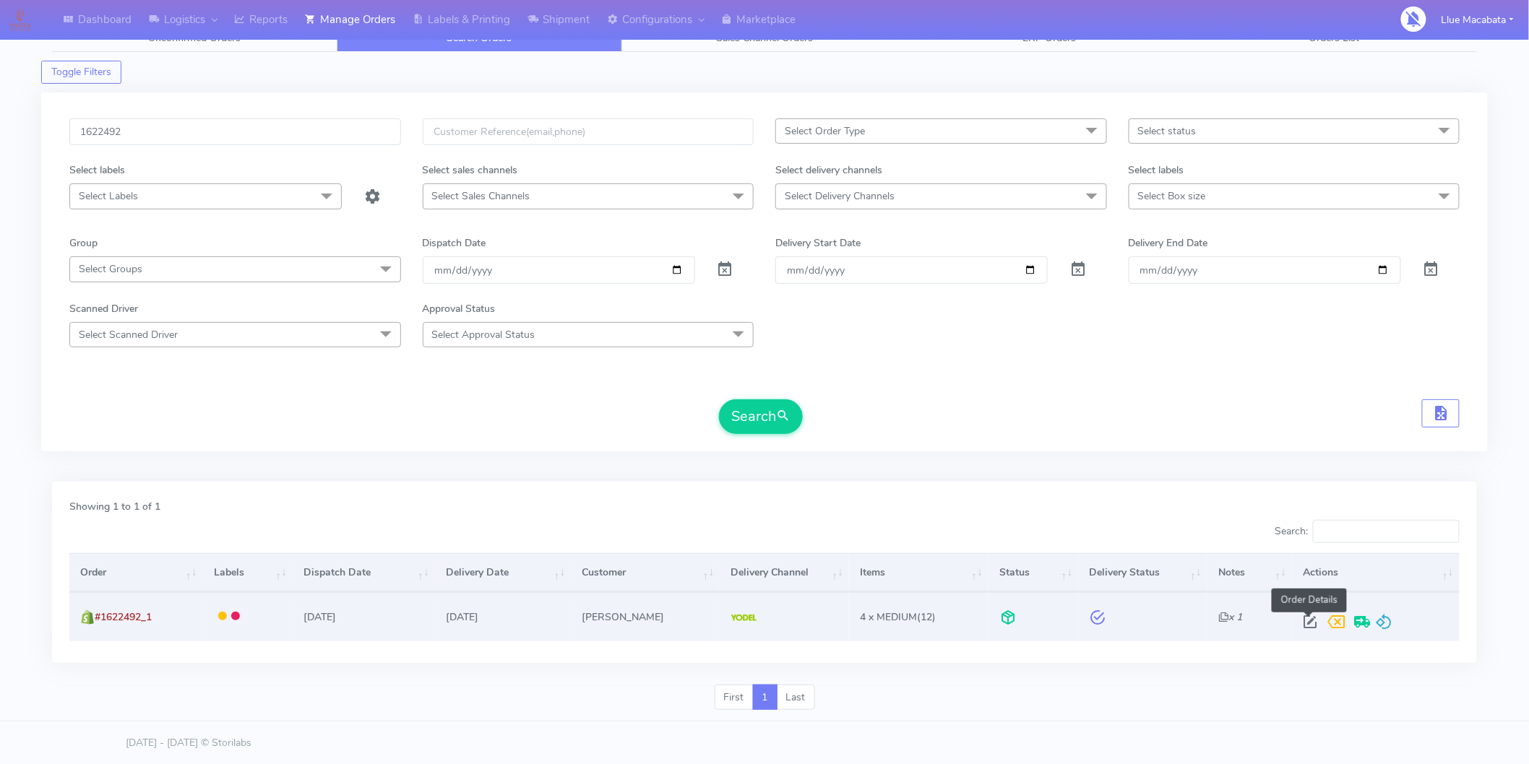
click at [1305, 619] on span at bounding box center [1310, 626] width 26 height 14
select select "5"
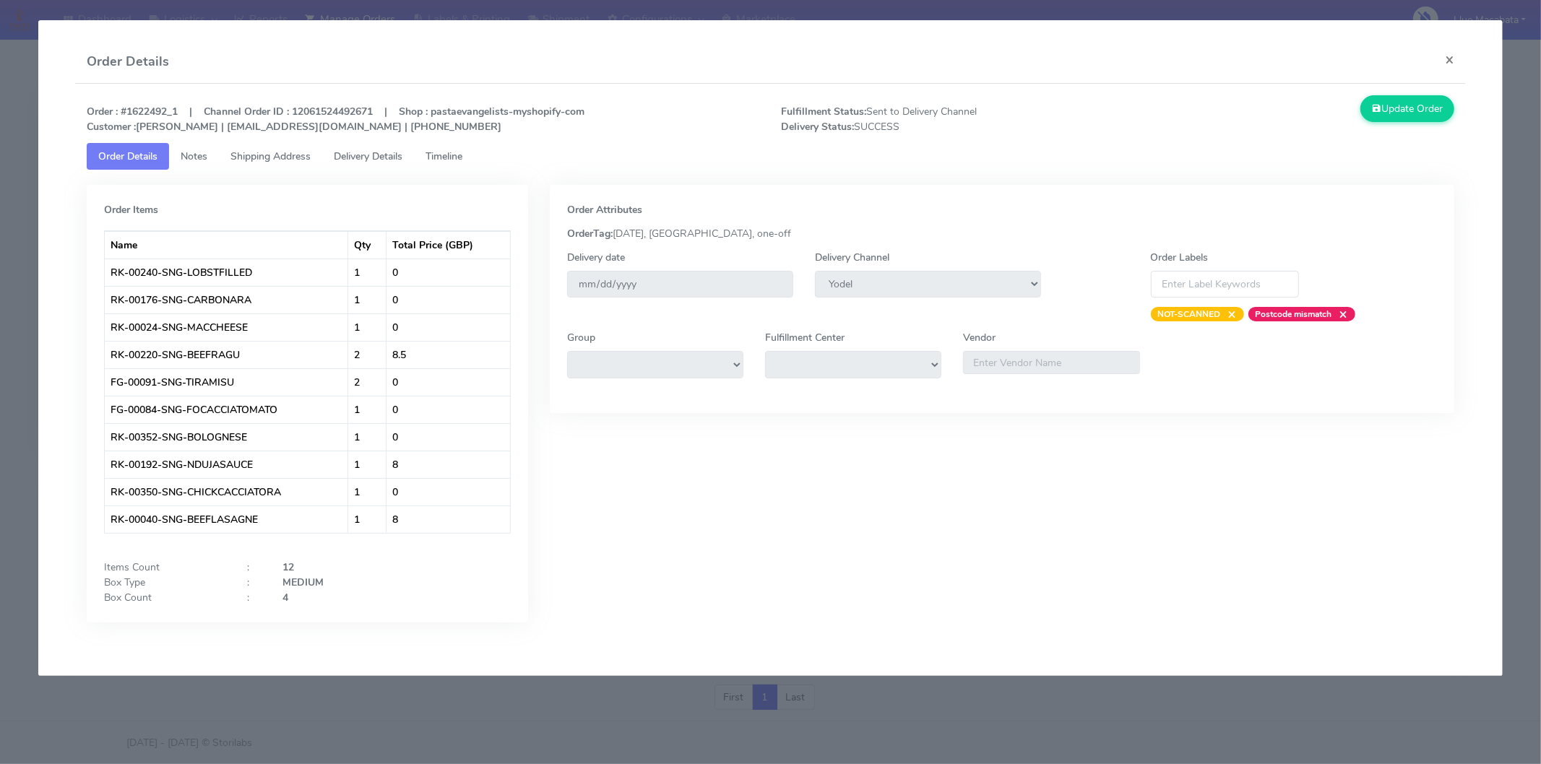
drag, startPoint x: 450, startPoint y: 160, endPoint x: 424, endPoint y: 159, distance: 26.0
click at [449, 160] on span "Timeline" at bounding box center [444, 157] width 37 height 14
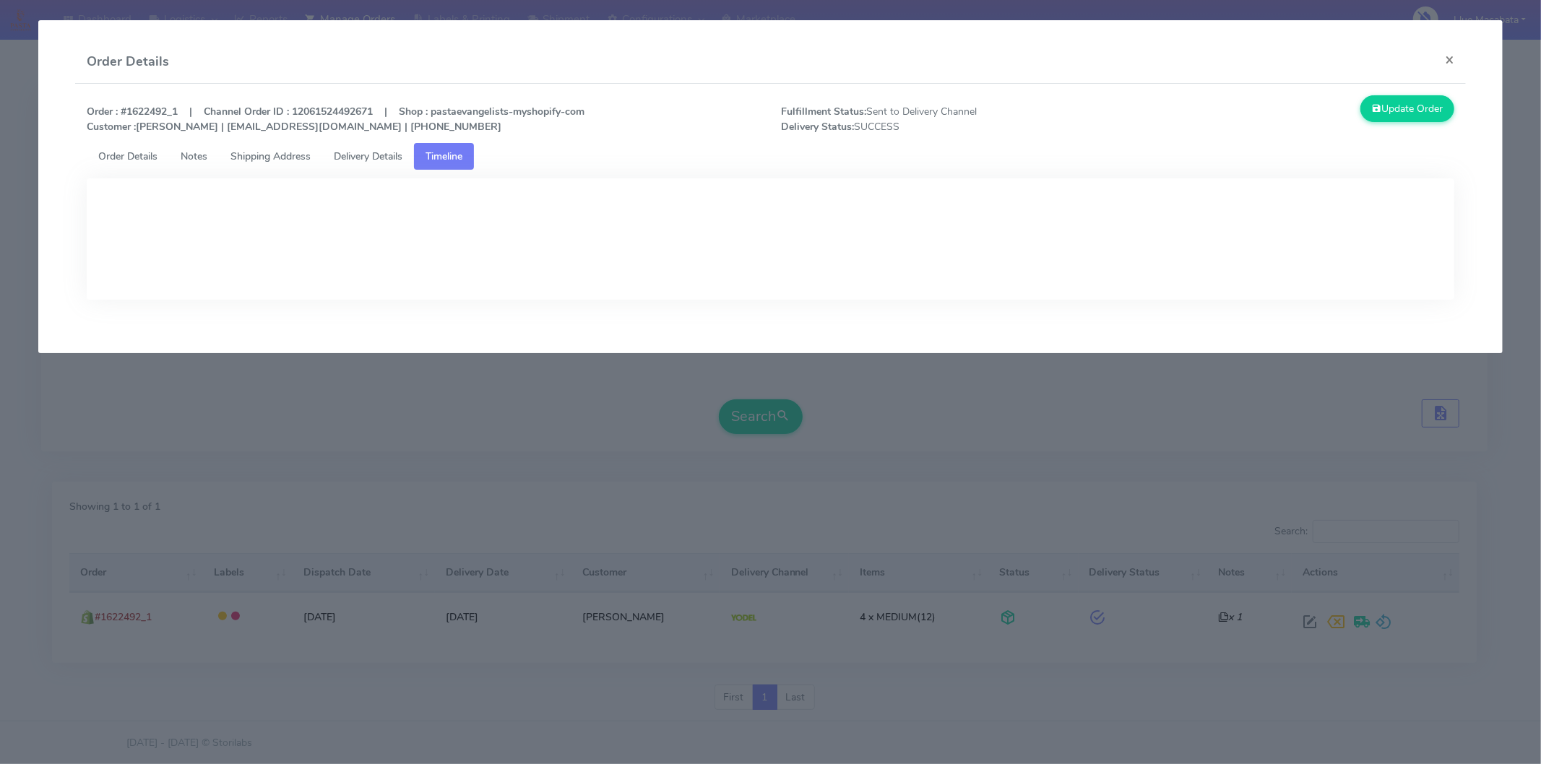
click at [384, 159] on span "Delivery Details" at bounding box center [368, 157] width 69 height 14
